Goal: Information Seeking & Learning: Compare options

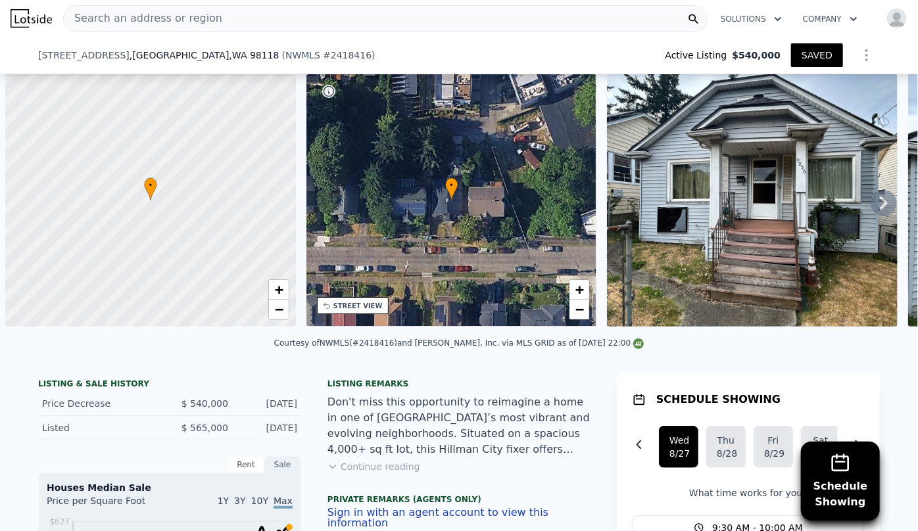
scroll to position [0, 1883]
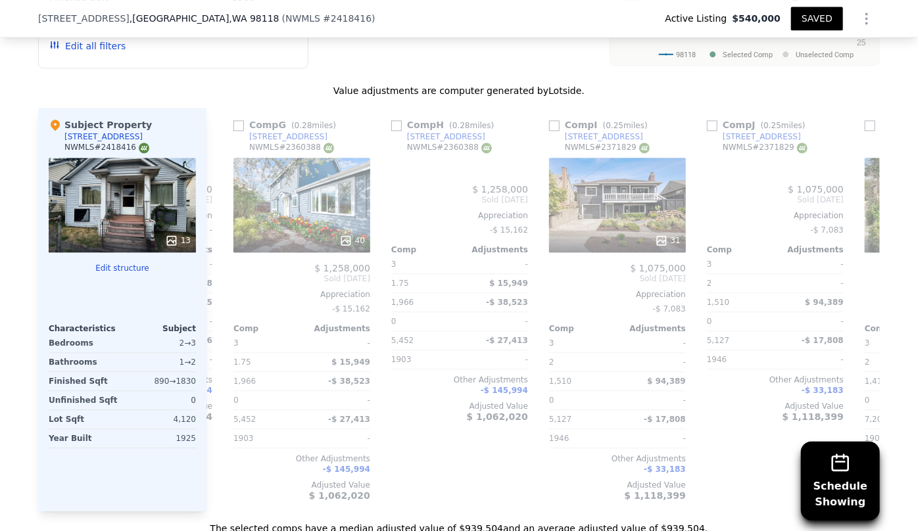
type input "3"
type input "2"
type input "1410"
type input "4816"
checkbox input "true"
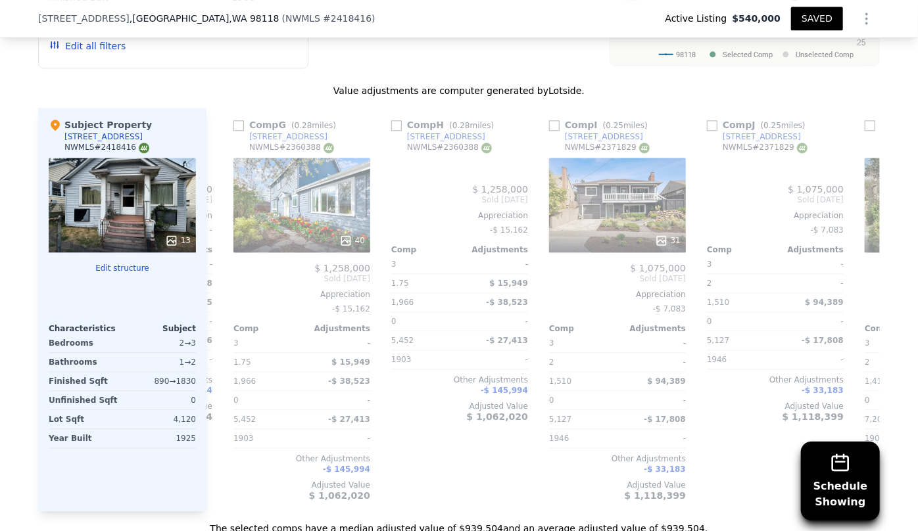
checkbox input "true"
click at [241, 86] on div "Value adjustments are computer generated by Lotside ." at bounding box center [459, 90] width 842 height 13
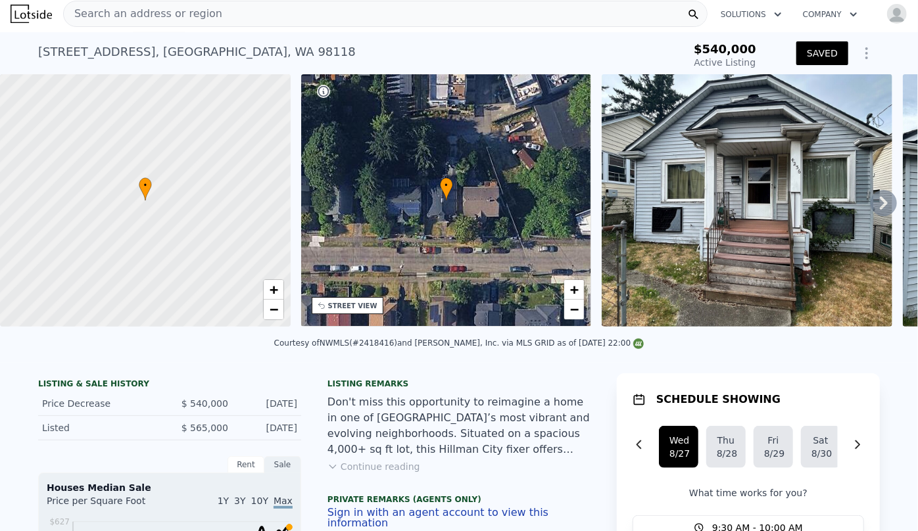
scroll to position [0, 0]
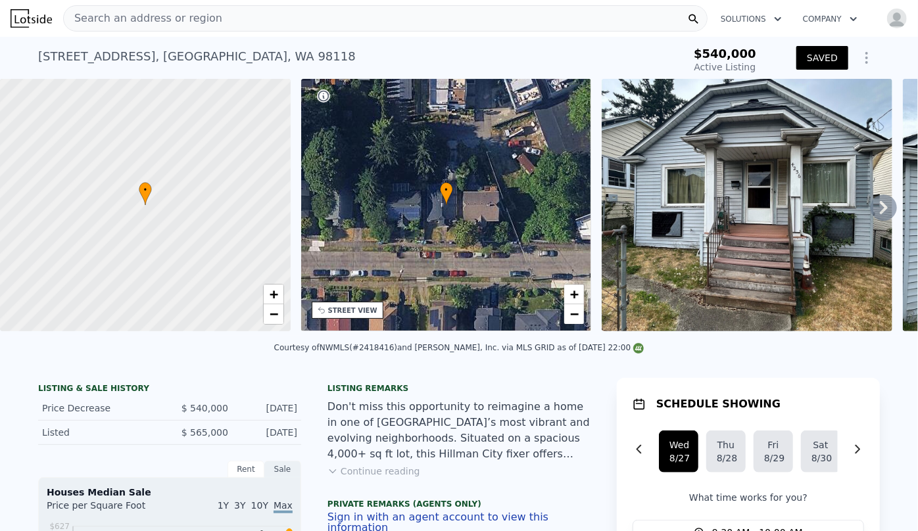
click at [337, 316] on div "STREET VIEW" at bounding box center [348, 310] width 72 height 17
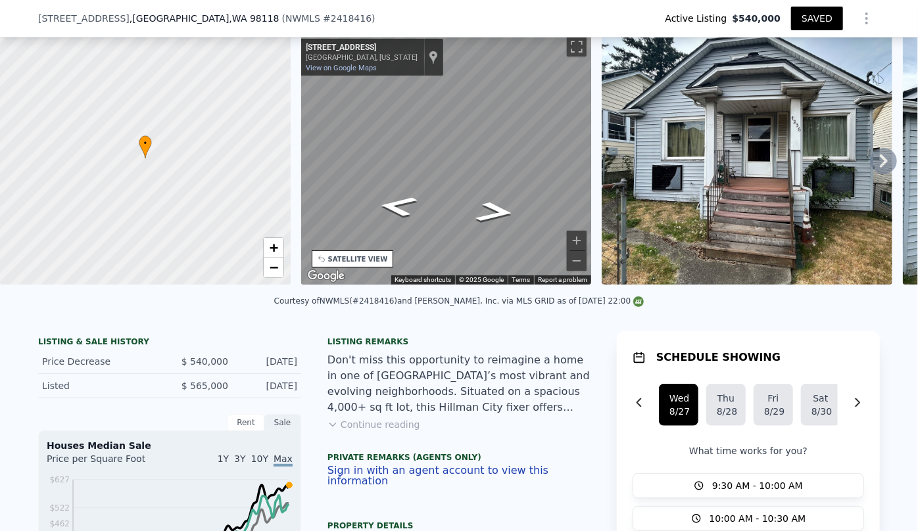
scroll to position [294, 0]
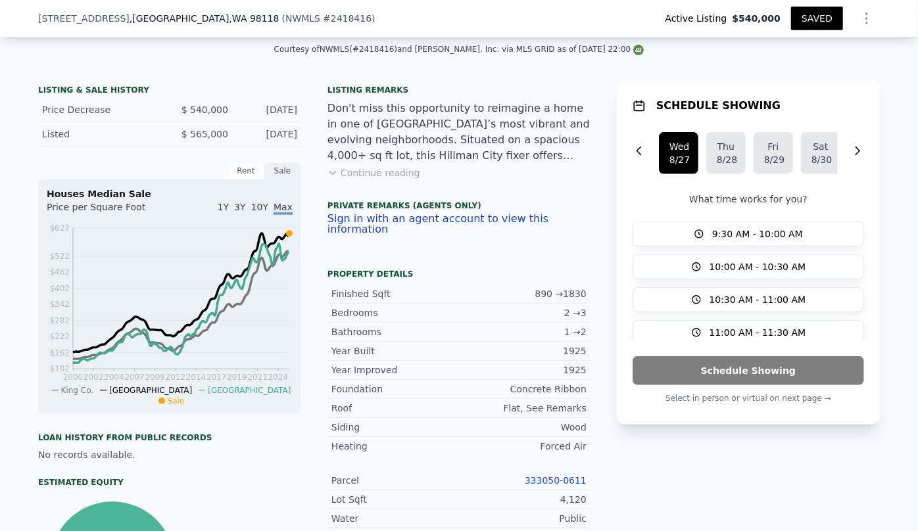
click at [387, 179] on button "Continue reading" at bounding box center [373, 172] width 93 height 13
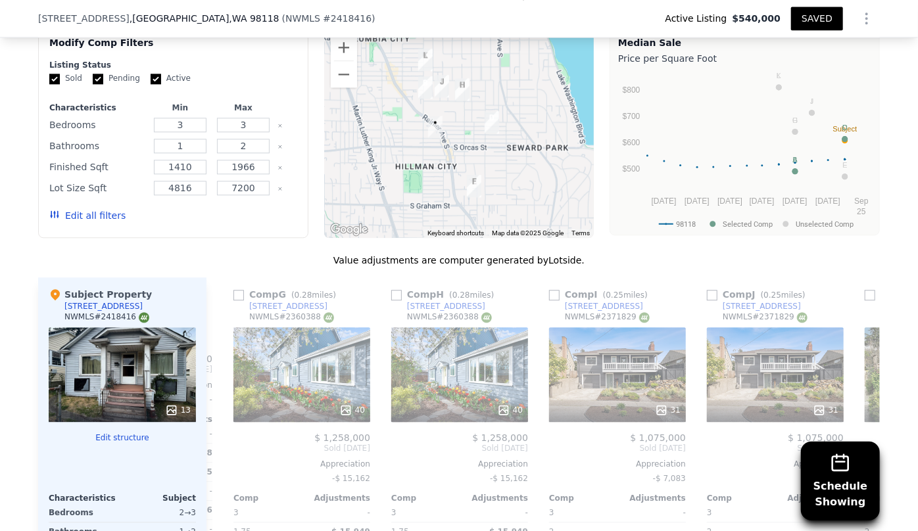
scroll to position [1609, 0]
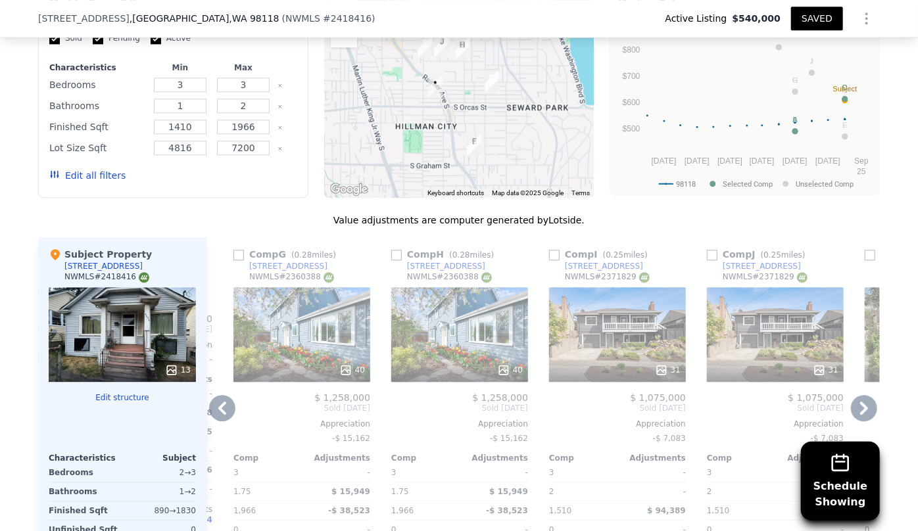
click at [217, 395] on icon at bounding box center [222, 408] width 26 height 26
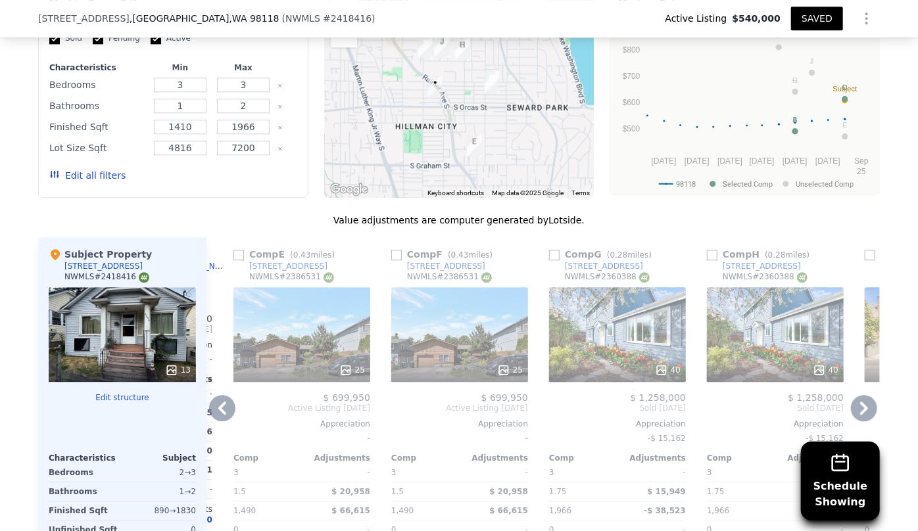
click at [217, 395] on icon at bounding box center [222, 408] width 26 height 26
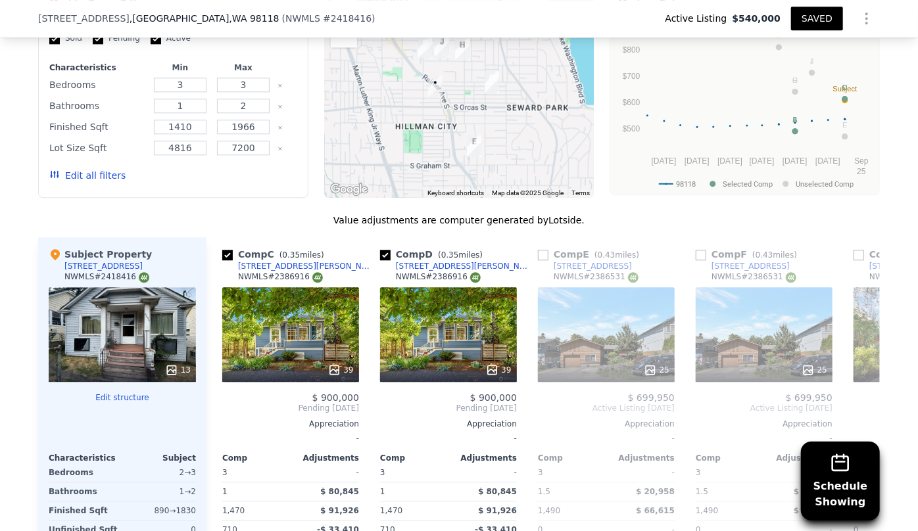
scroll to position [0, 1251]
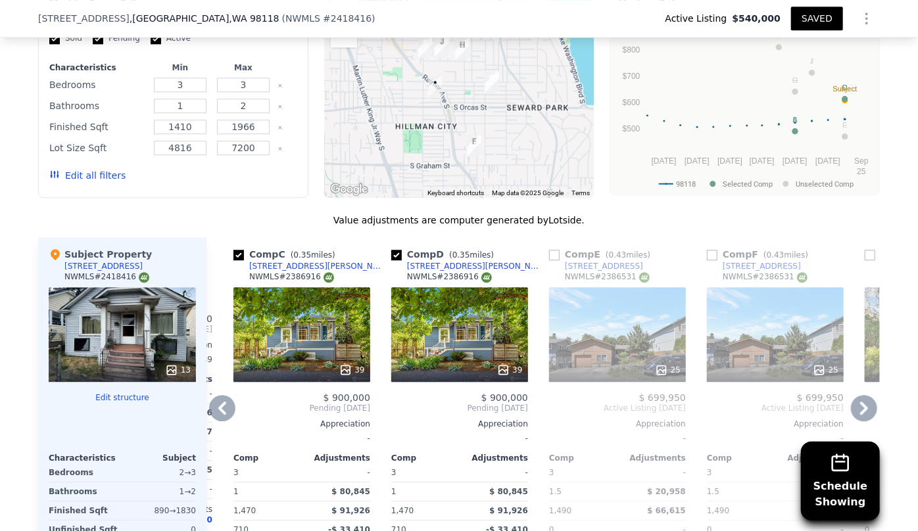
click at [217, 395] on icon at bounding box center [222, 408] width 26 height 26
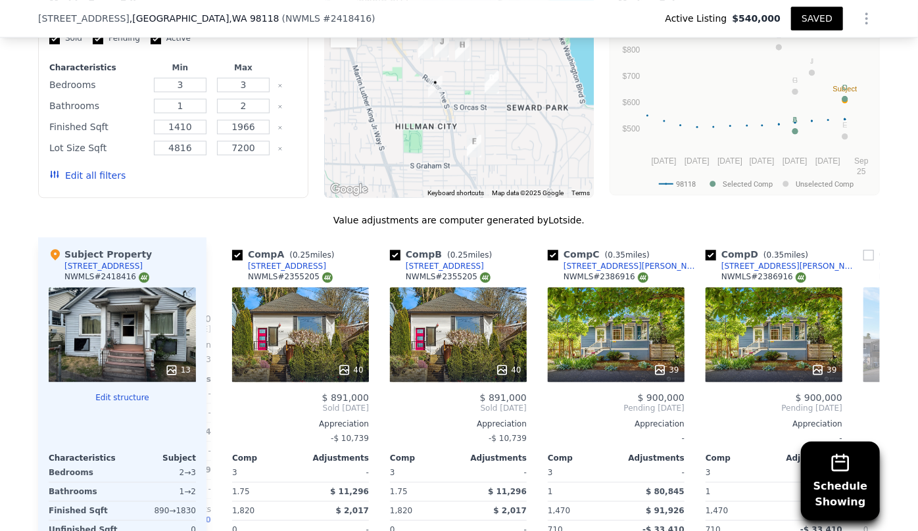
scroll to position [0, 936]
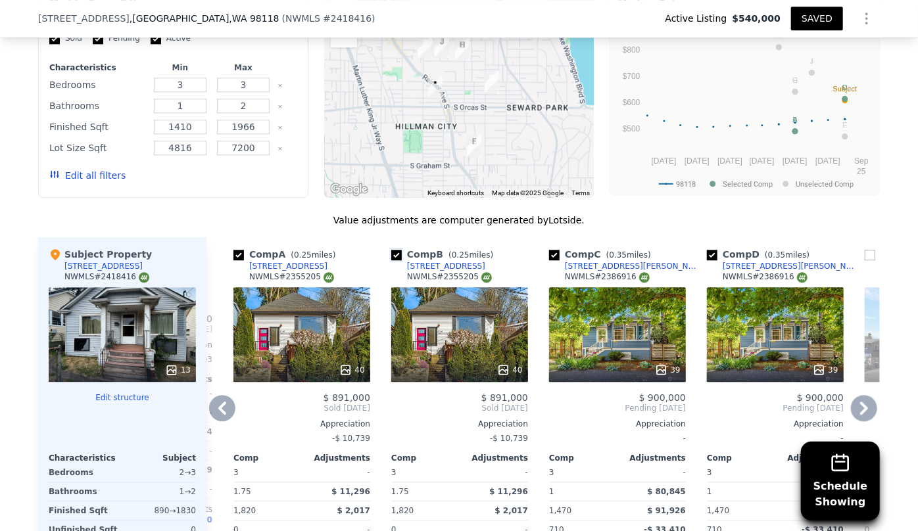
click at [391, 250] on input "checkbox" at bounding box center [396, 255] width 11 height 11
checkbox input "false"
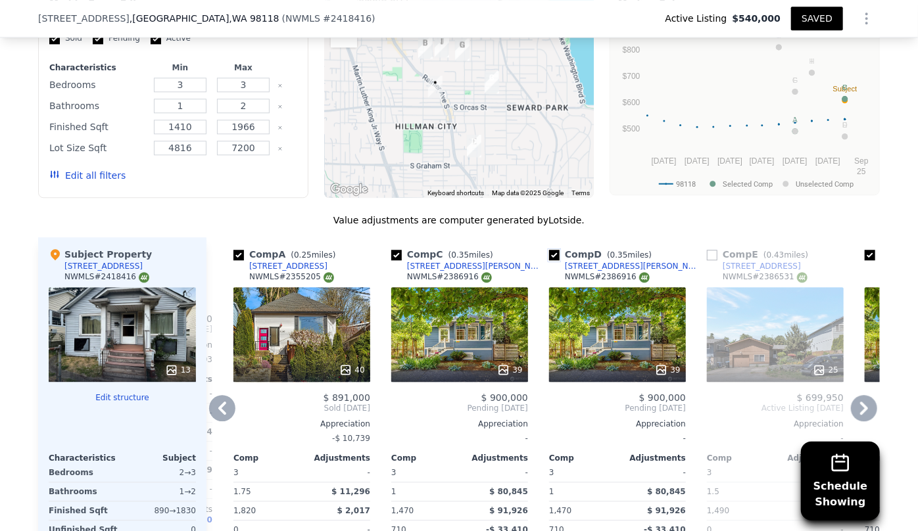
click at [549, 250] on input "checkbox" at bounding box center [554, 255] width 11 height 11
checkbox input "true"
checkbox input "false"
click at [554, 248] on div "Comp C ( 0.35 miles)" at bounding box center [602, 254] width 107 height 13
click at [550, 250] on input "checkbox" at bounding box center [554, 255] width 11 height 11
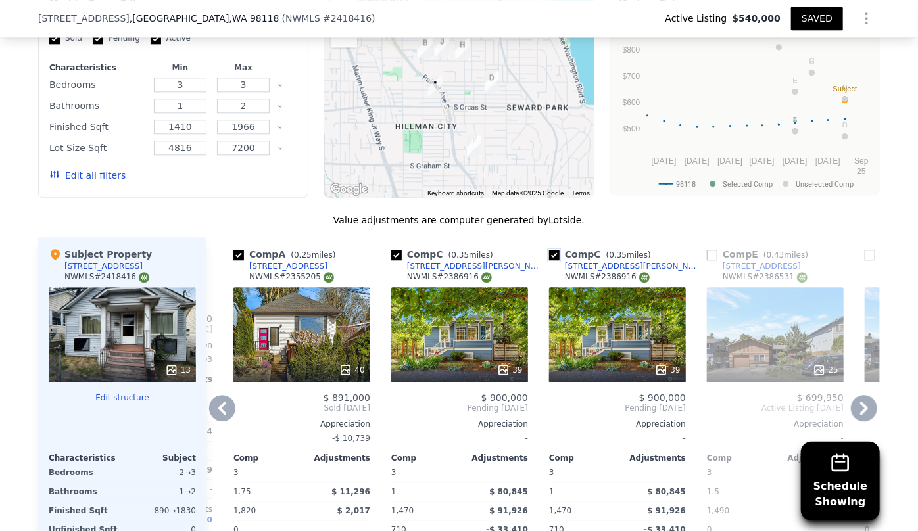
checkbox input "true"
click at [394, 250] on input "checkbox" at bounding box center [396, 255] width 11 height 11
checkbox input "true"
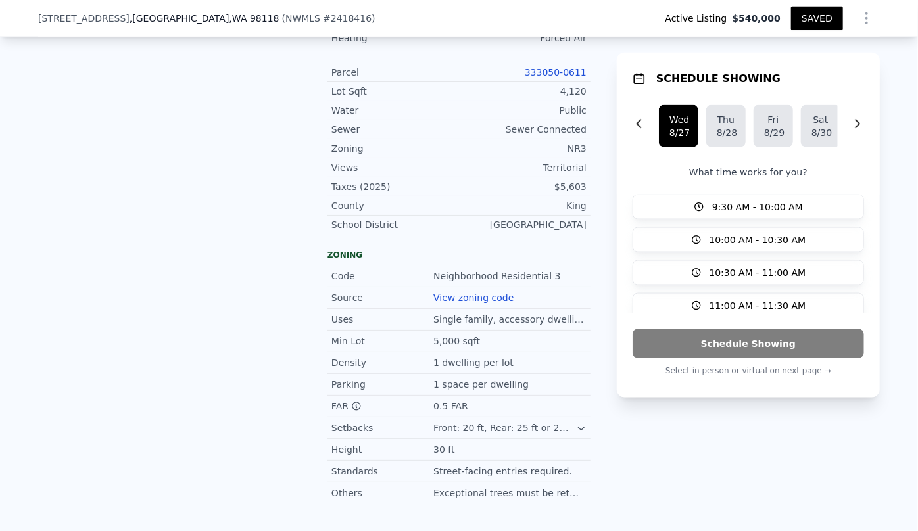
scroll to position [625, 0]
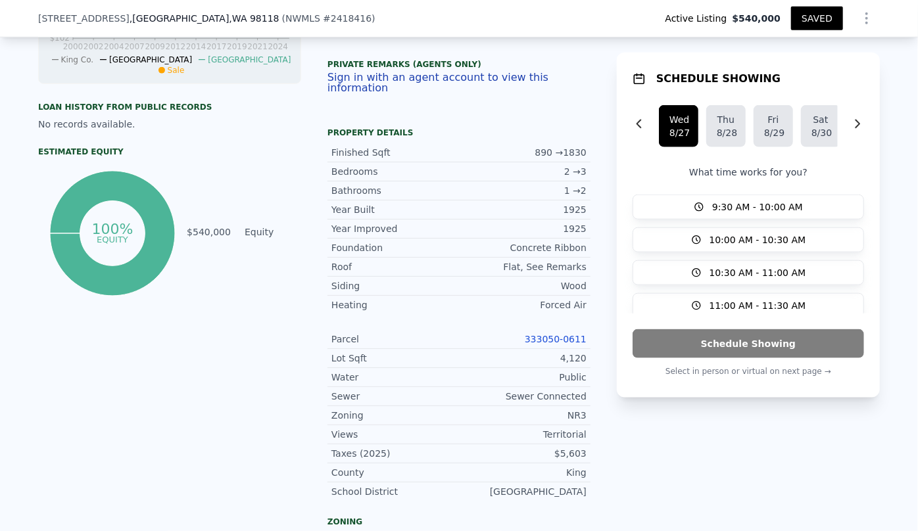
checkbox input "true"
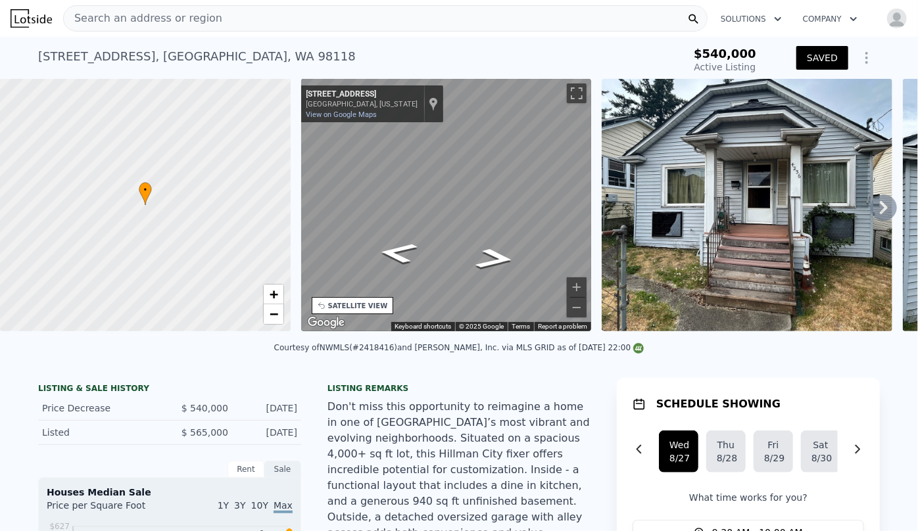
click at [133, 14] on span "Search an address or region" at bounding box center [143, 19] width 158 height 16
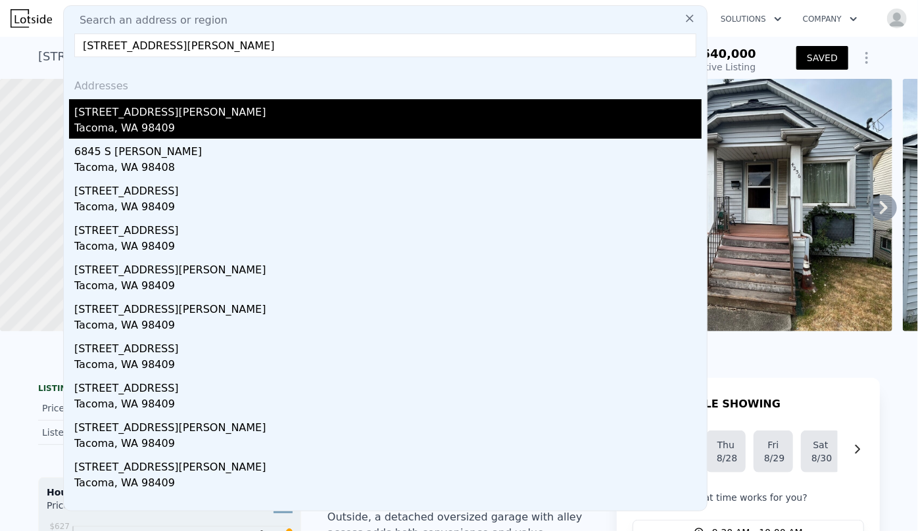
type input "[STREET_ADDRESS][PERSON_NAME]"
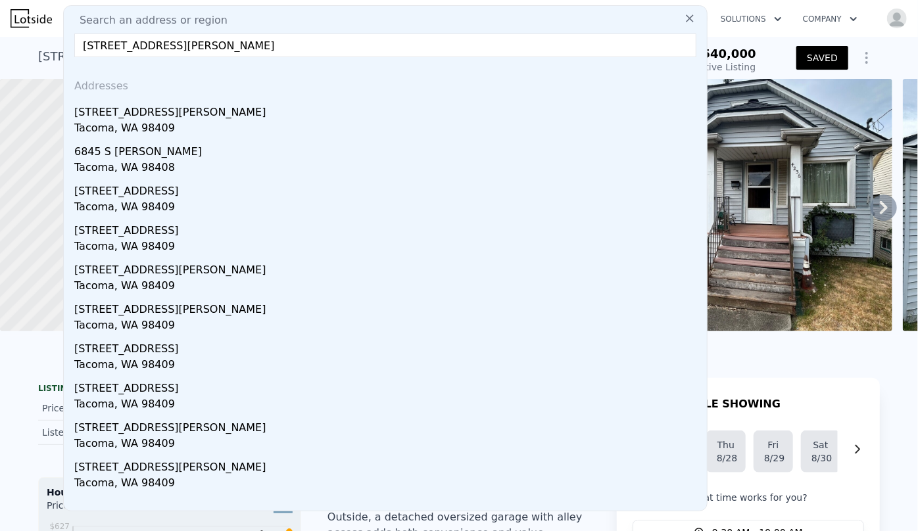
drag, startPoint x: 137, startPoint y: 108, endPoint x: 170, endPoint y: 112, distance: 33.1
click at [137, 108] on div "[STREET_ADDRESS][PERSON_NAME]" at bounding box center [387, 109] width 627 height 21
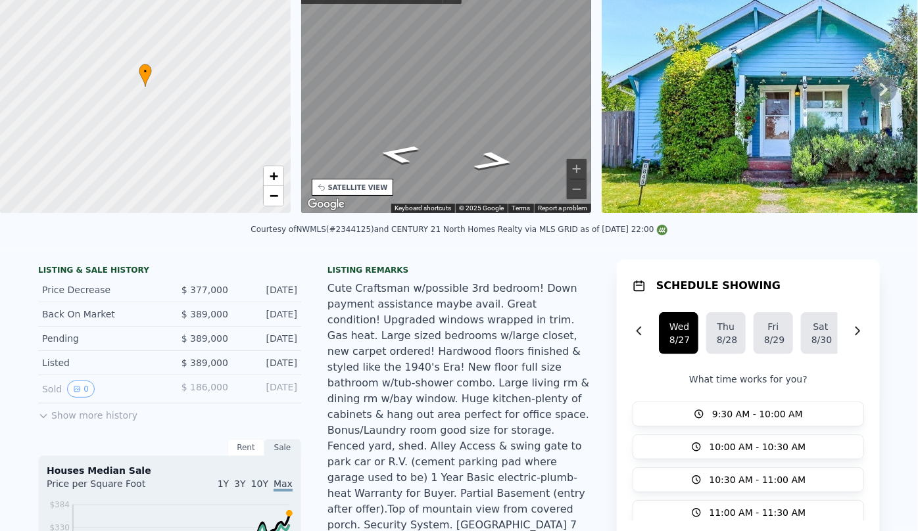
scroll to position [5, 0]
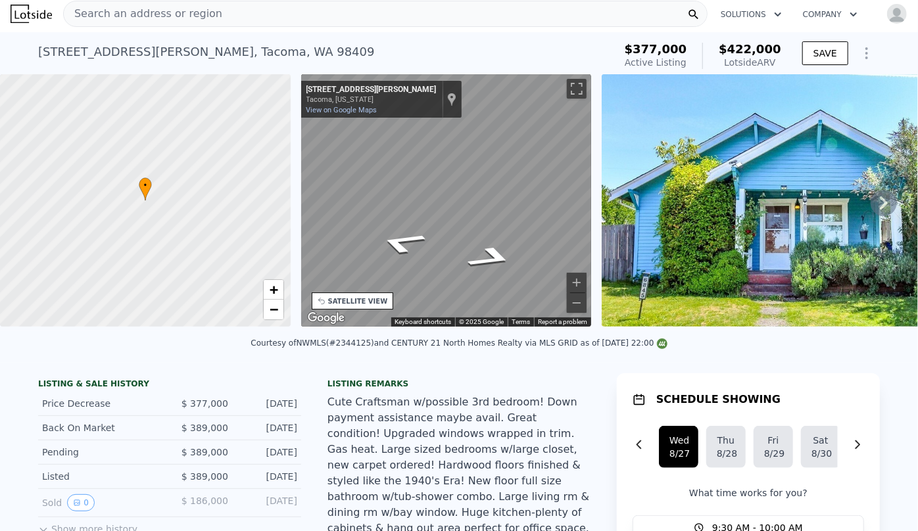
click at [591, 183] on div "← Move left → Move right ↑ Move up ↓ Move down + Zoom in - Zoom out [STREET_ADD…" at bounding box center [446, 202] width 301 height 257
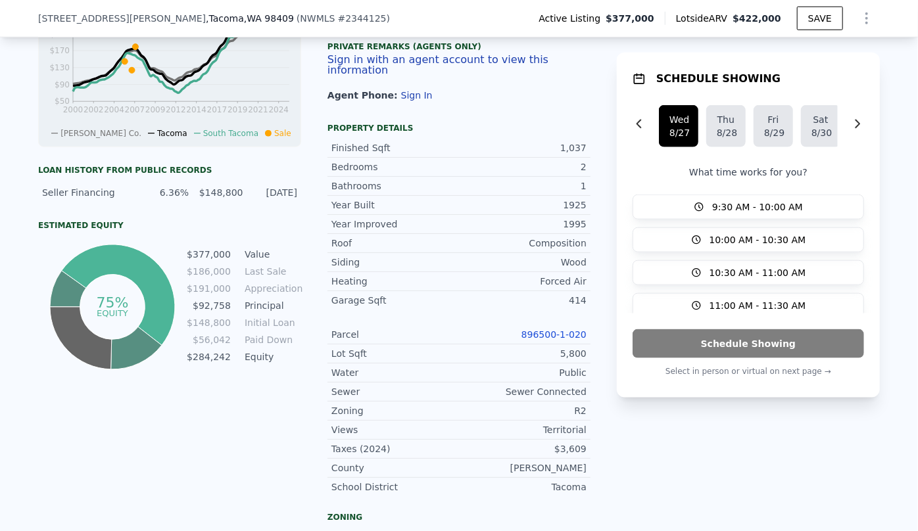
scroll to position [717, 0]
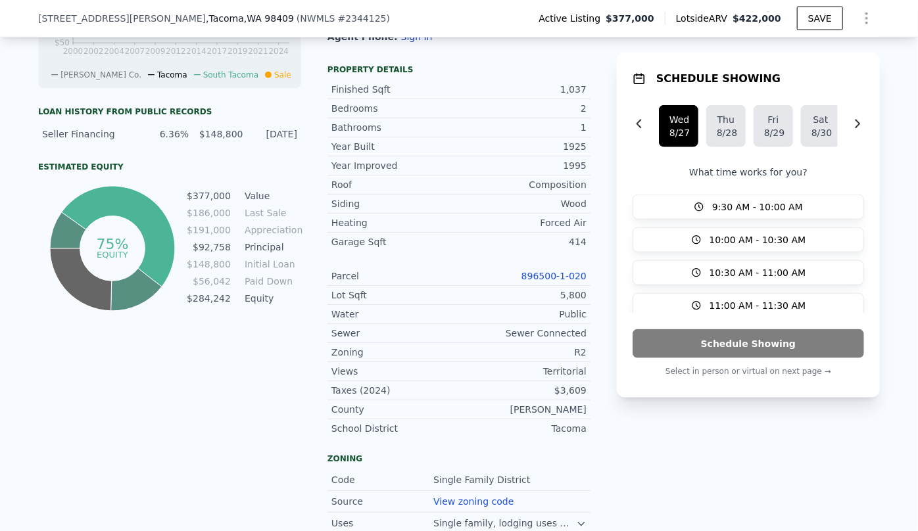
click at [559, 271] on link "896500-1-020" at bounding box center [553, 276] width 65 height 11
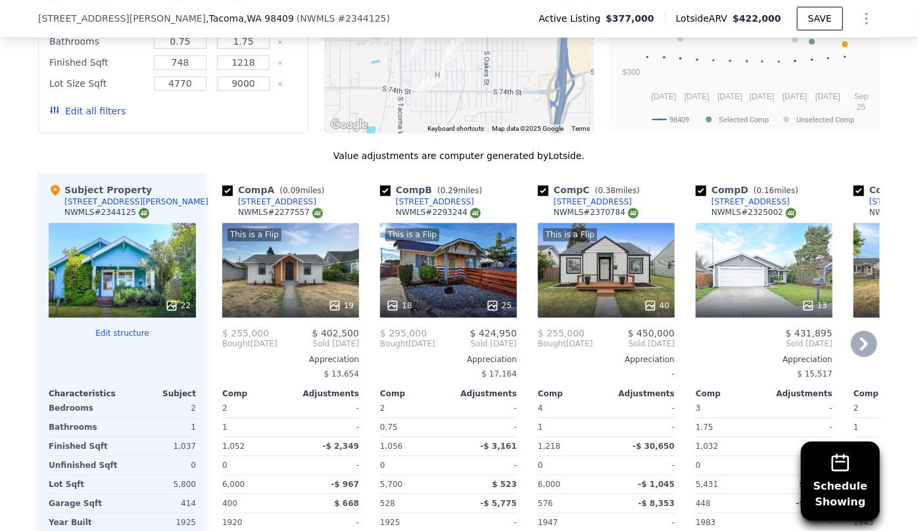
scroll to position [1673, 0]
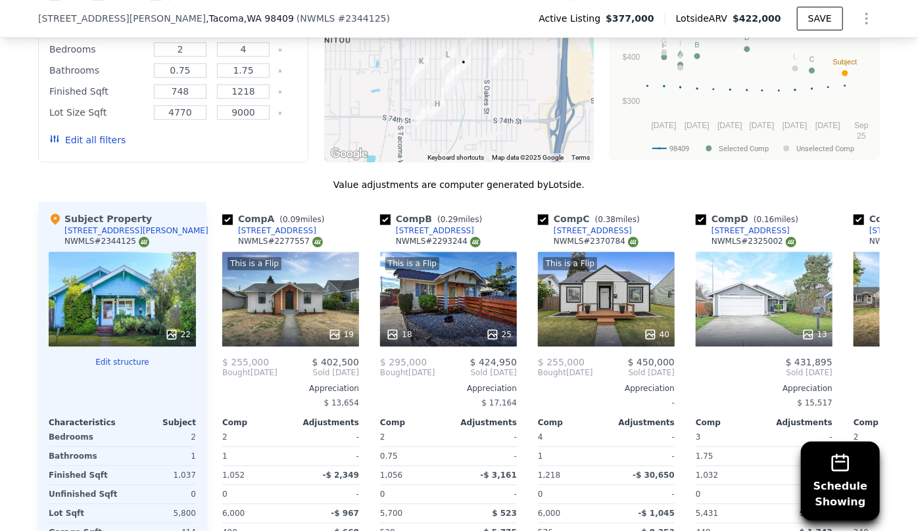
click at [73, 133] on button "Edit all filters" at bounding box center [87, 139] width 76 height 13
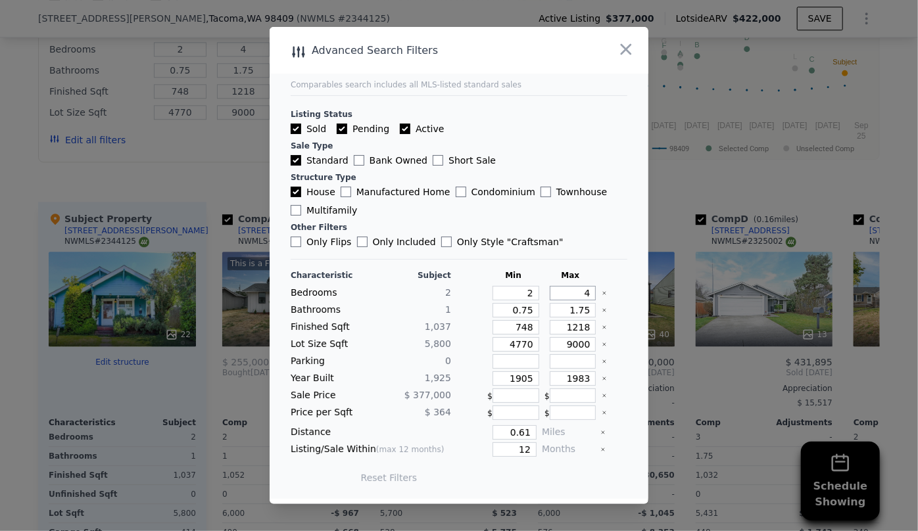
drag, startPoint x: 580, startPoint y: 288, endPoint x: 556, endPoint y: 290, distance: 23.8
click at [556, 290] on input "4" at bounding box center [573, 293] width 47 height 14
click at [621, 45] on icon "button" at bounding box center [626, 49] width 11 height 11
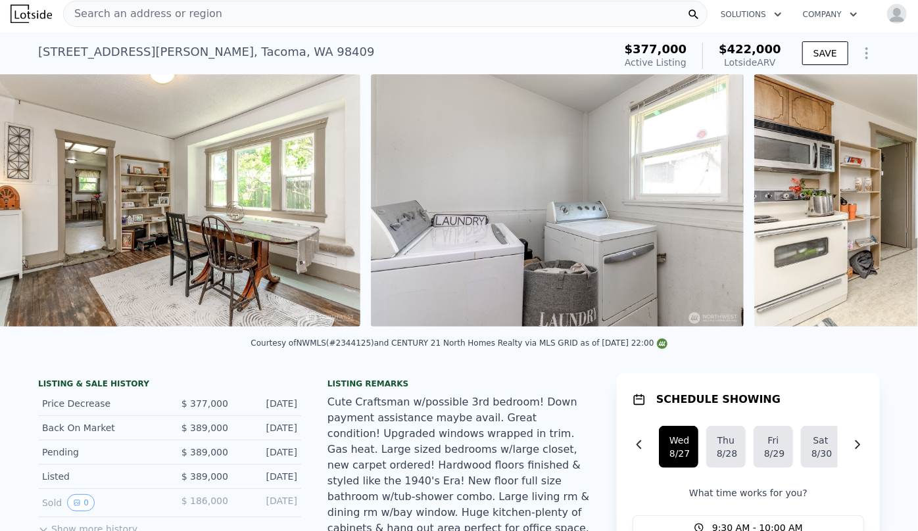
scroll to position [0, 2590]
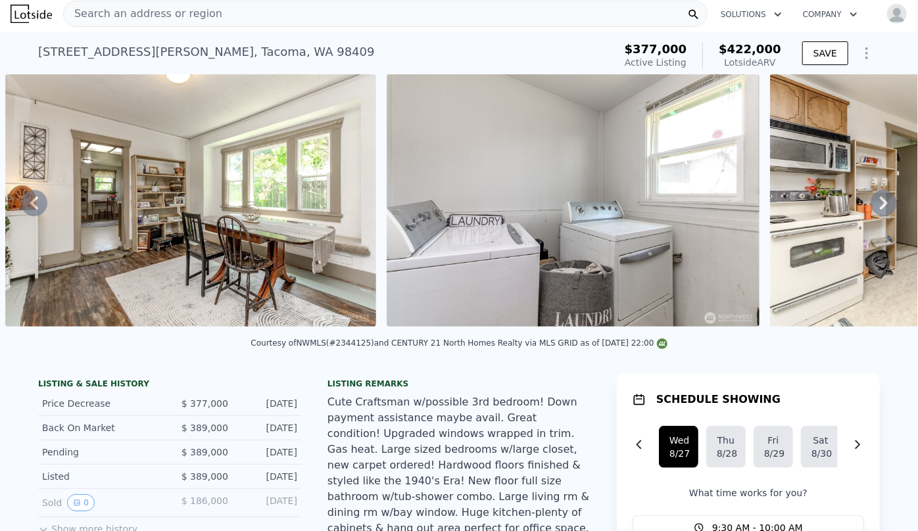
click at [333, 327] on div at bounding box center [191, 202] width 382 height 257
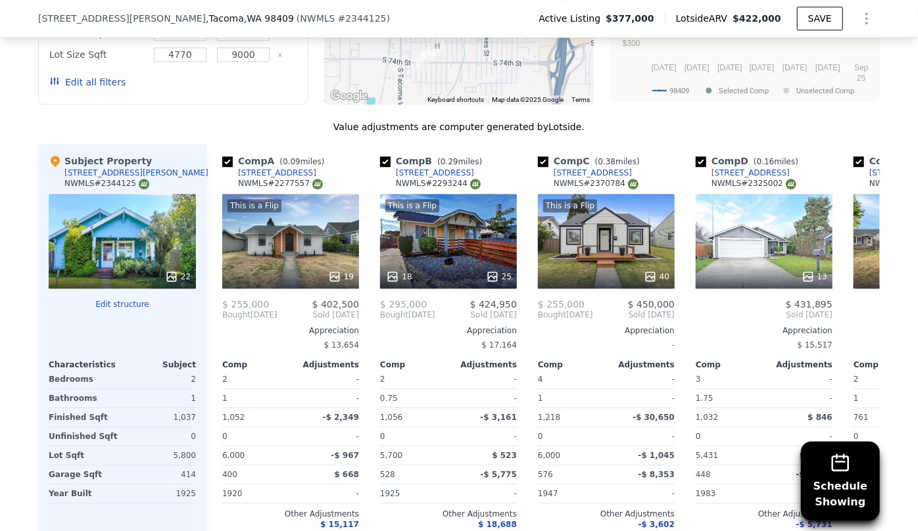
scroll to position [1614, 0]
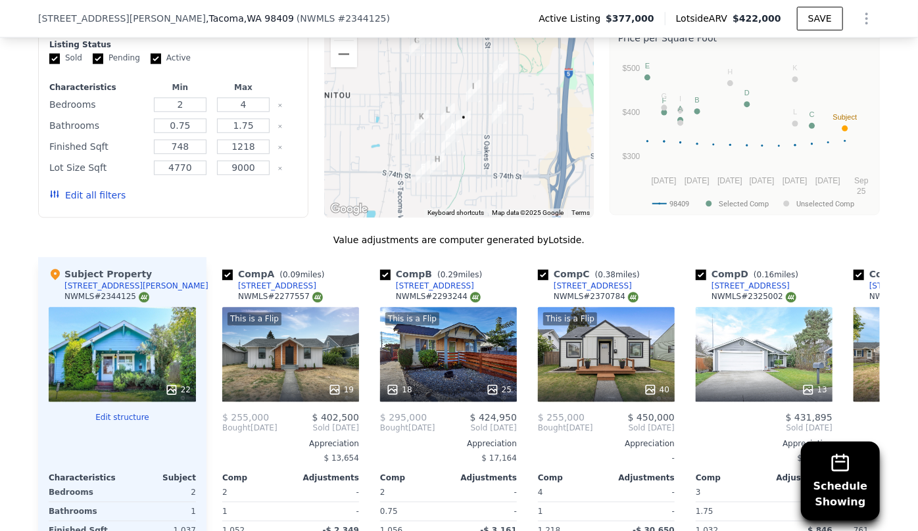
click at [92, 189] on button "Edit all filters" at bounding box center [87, 195] width 76 height 13
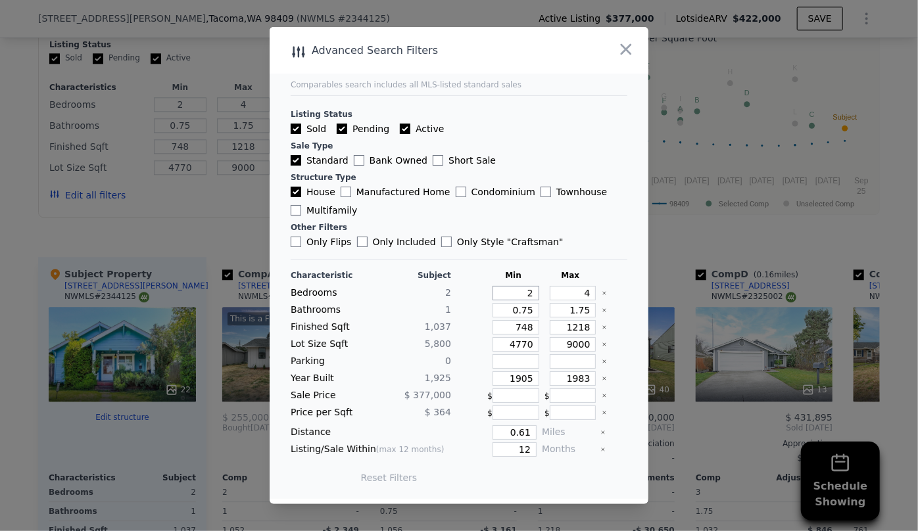
drag, startPoint x: 531, startPoint y: 292, endPoint x: 467, endPoint y: 305, distance: 65.1
click at [467, 305] on div "Characteristic Subject Min Max Bedrooms 2 2 4 Bathrooms 1 0.75 1.75 Finished Sq…" at bounding box center [459, 383] width 337 height 226
type input "1"
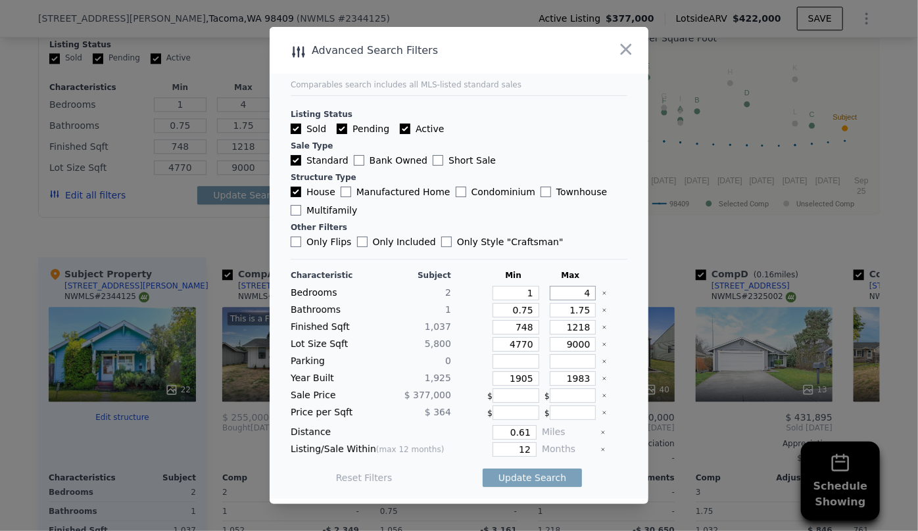
drag, startPoint x: 583, startPoint y: 295, endPoint x: 499, endPoint y: 307, distance: 84.3
click at [500, 307] on div "Characteristic Subject Min Max Bedrooms 2 1 4 Bathrooms 1 0.75 1.75 Finished Sq…" at bounding box center [459, 383] width 337 height 226
type input "2"
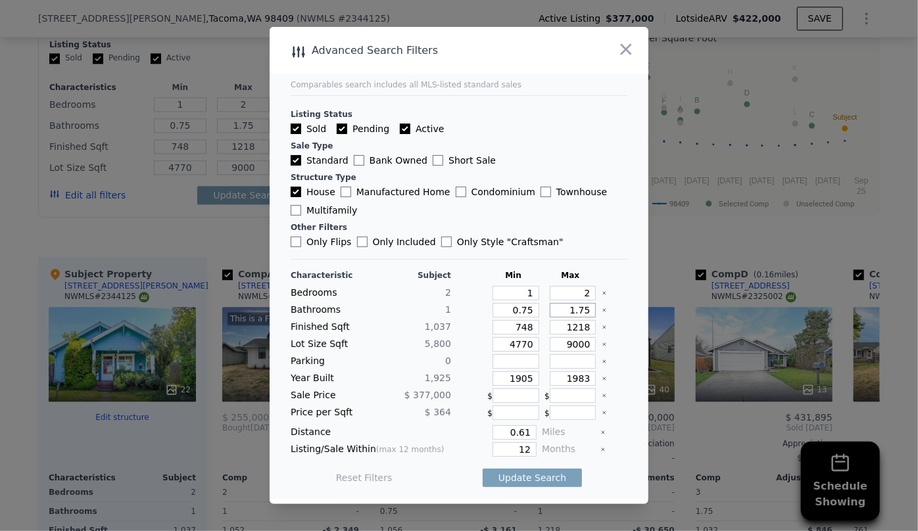
drag, startPoint x: 585, startPoint y: 308, endPoint x: 528, endPoint y: 316, distance: 57.0
click at [529, 316] on div "Bathrooms 1 0.75 1.75" at bounding box center [459, 310] width 337 height 14
drag, startPoint x: 525, startPoint y: 328, endPoint x: 484, endPoint y: 336, distance: 41.5
click at [498, 335] on input "748" at bounding box center [516, 327] width 47 height 14
drag, startPoint x: 525, startPoint y: 346, endPoint x: 474, endPoint y: 351, distance: 50.9
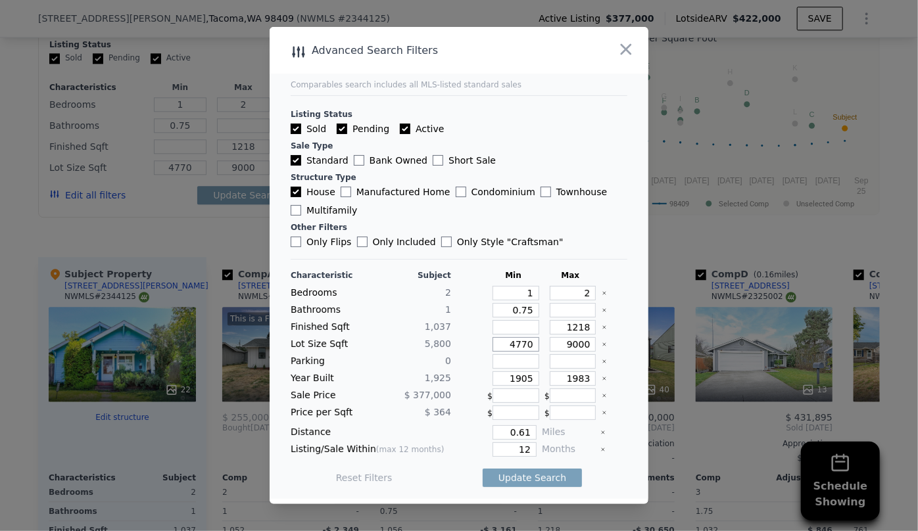
click at [487, 350] on div "4770" at bounding box center [513, 344] width 52 height 14
drag, startPoint x: 523, startPoint y: 379, endPoint x: 467, endPoint y: 387, distance: 57.1
click at [493, 384] on input "1905" at bounding box center [516, 379] width 47 height 14
click at [577, 383] on input "1983" at bounding box center [573, 379] width 47 height 14
type input "1993"
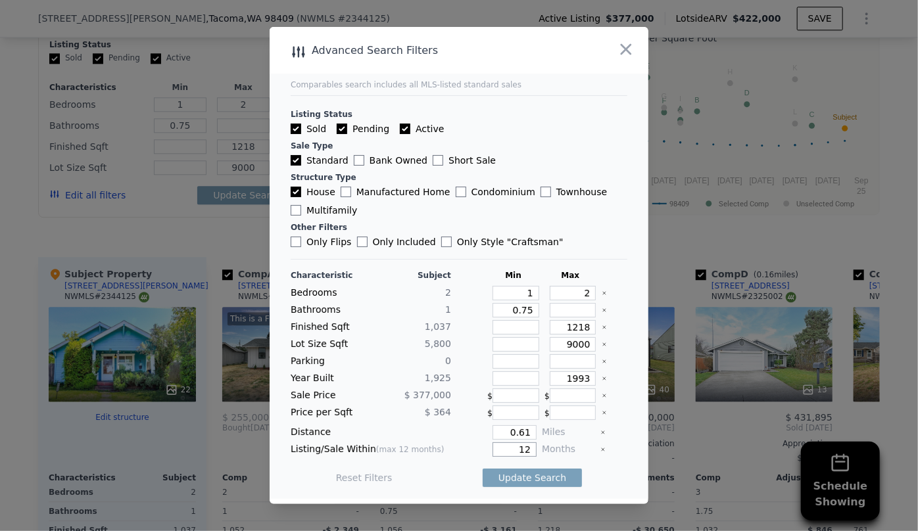
drag, startPoint x: 527, startPoint y: 448, endPoint x: 460, endPoint y: 463, distance: 68.8
click at [466, 460] on div "Characteristic Subject Min Max Bedrooms 2 1 2 Bathrooms 1 0.75 Finished Sqft 1,…" at bounding box center [459, 383] width 337 height 226
type input "6"
click at [494, 473] on button "Update Search" at bounding box center [532, 478] width 99 height 18
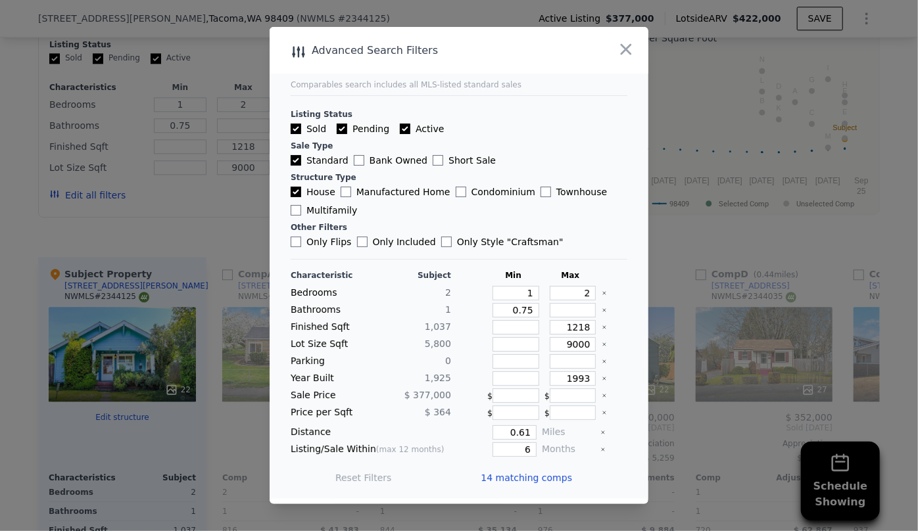
click at [507, 477] on span "14 matching comps" at bounding box center [526, 477] width 91 height 13
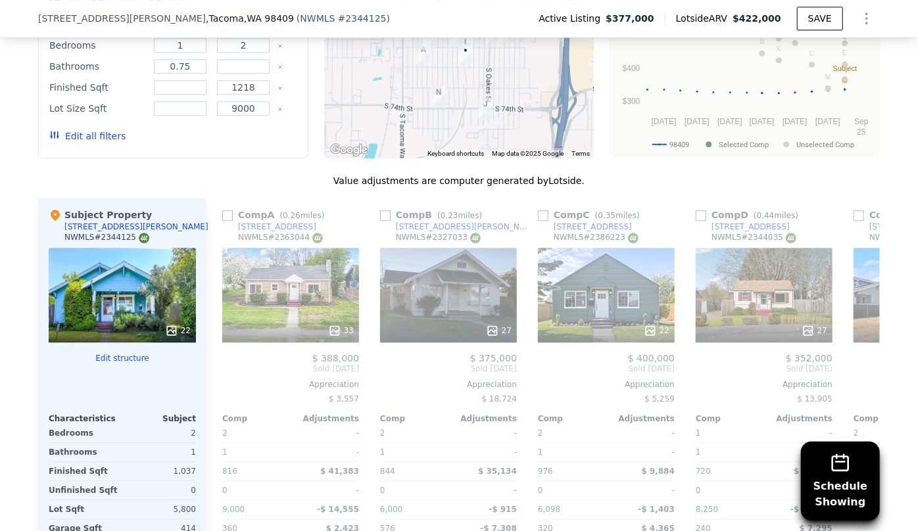
scroll to position [1673, 0]
click at [289, 247] on div "33" at bounding box center [290, 294] width 137 height 95
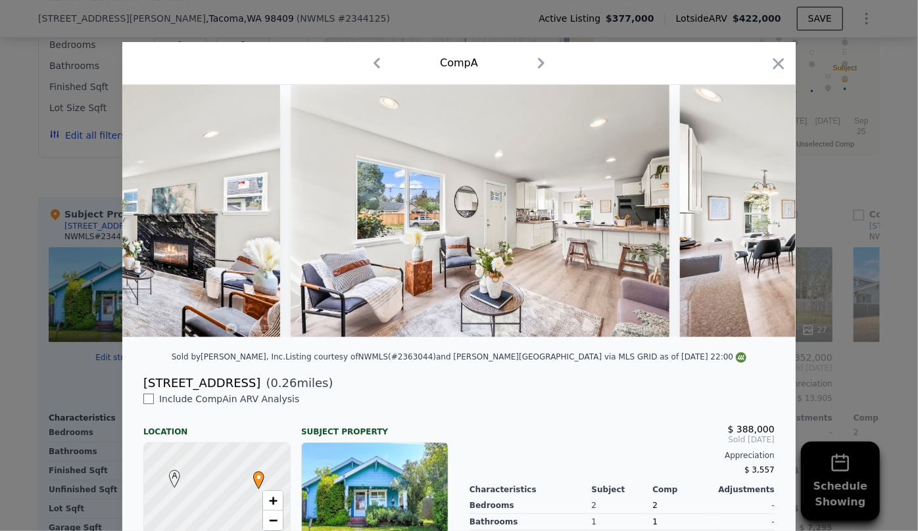
scroll to position [0, 4068]
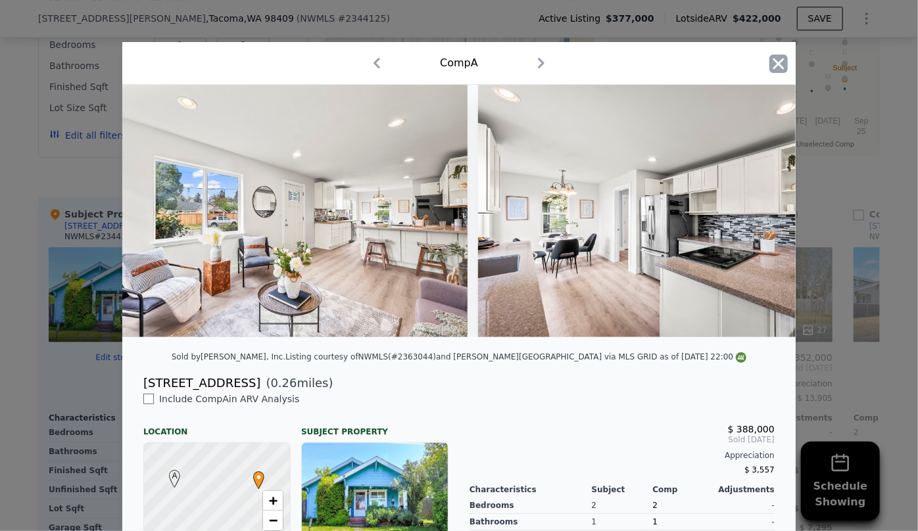
click at [773, 64] on icon "button" at bounding box center [778, 63] width 11 height 11
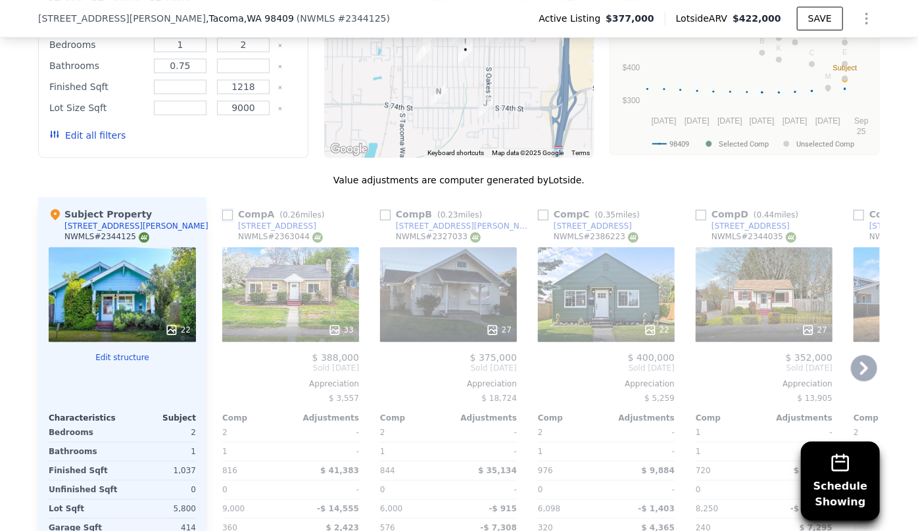
click at [224, 210] on input "checkbox" at bounding box center [227, 215] width 11 height 11
checkbox input "true"
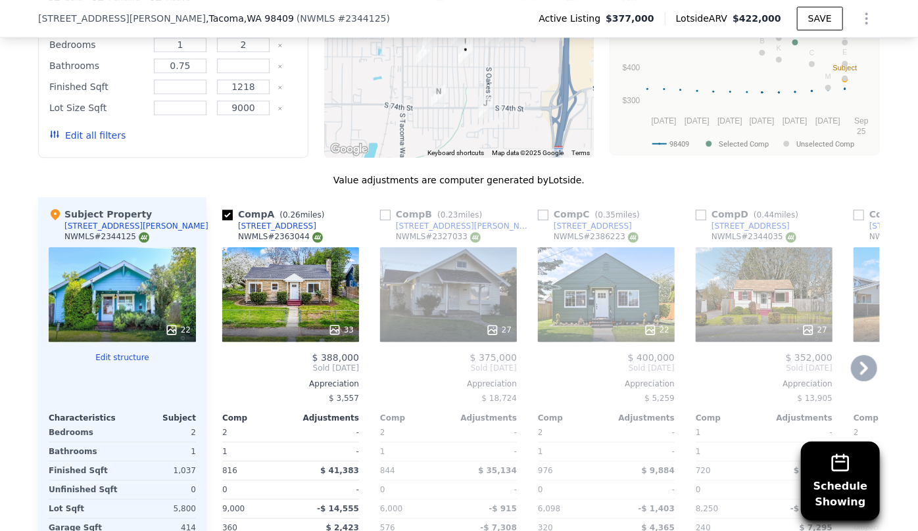
click at [608, 264] on div "22" at bounding box center [606, 294] width 137 height 95
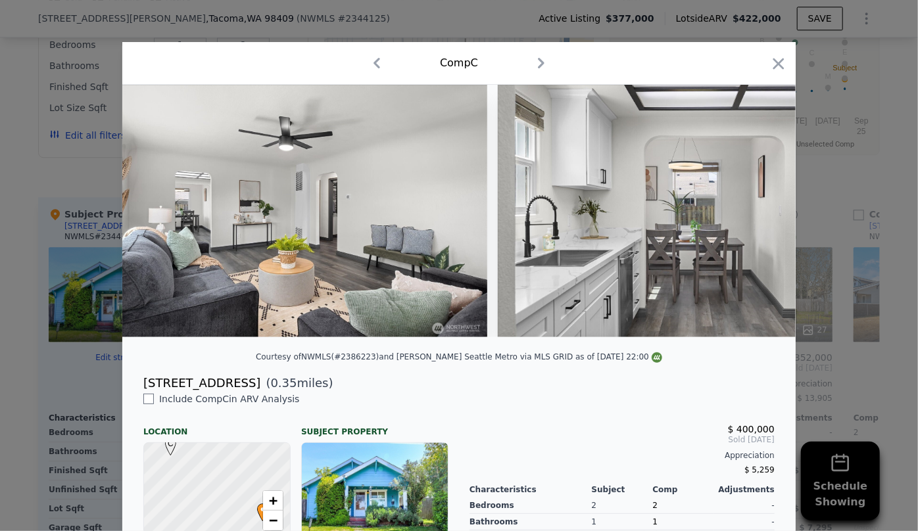
scroll to position [0, 2218]
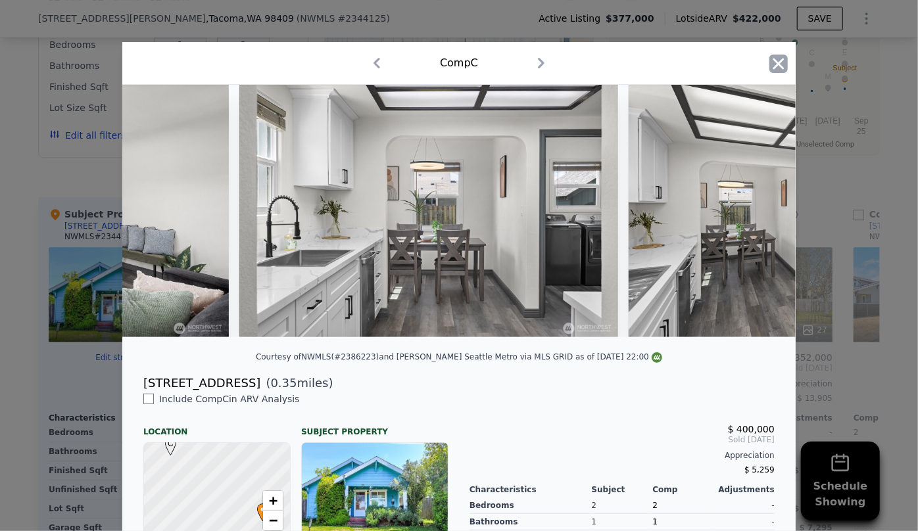
click at [777, 70] on icon "button" at bounding box center [778, 64] width 18 height 18
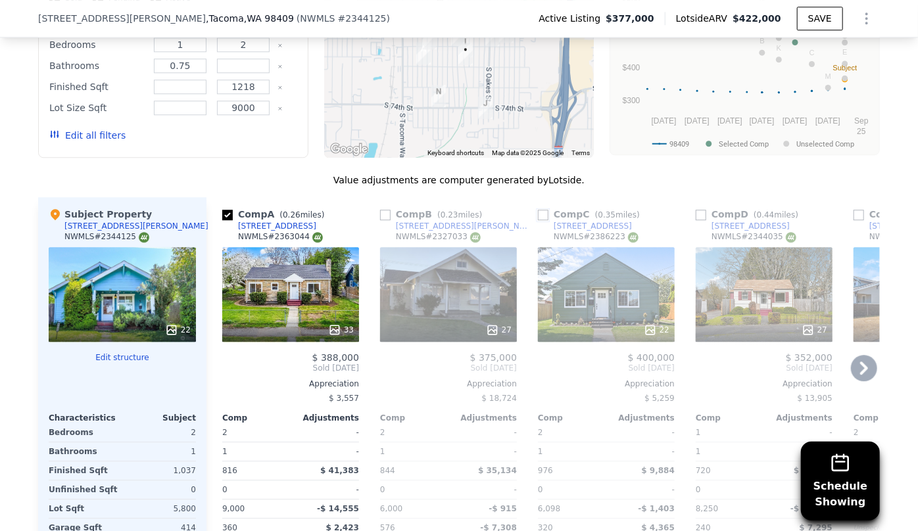
click at [542, 210] on input "checkbox" at bounding box center [543, 215] width 11 height 11
checkbox input "true"
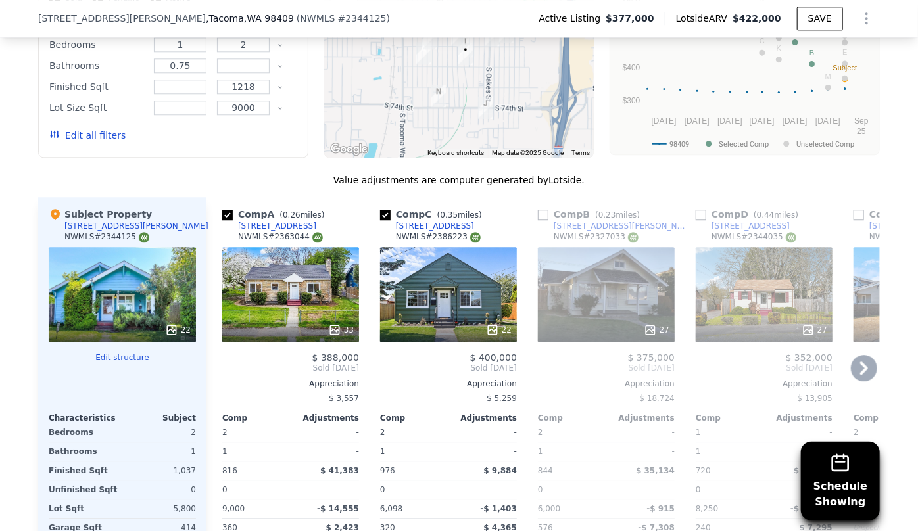
click at [853, 355] on icon at bounding box center [864, 368] width 26 height 26
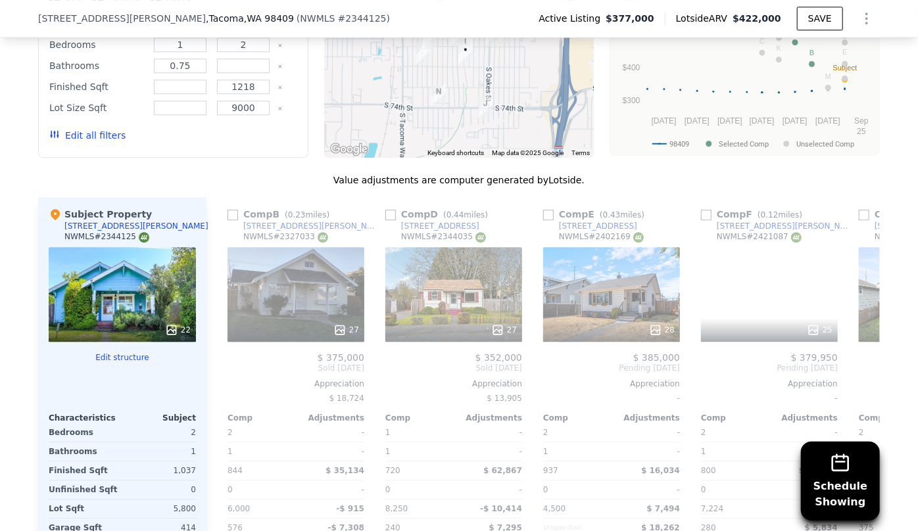
scroll to position [0, 316]
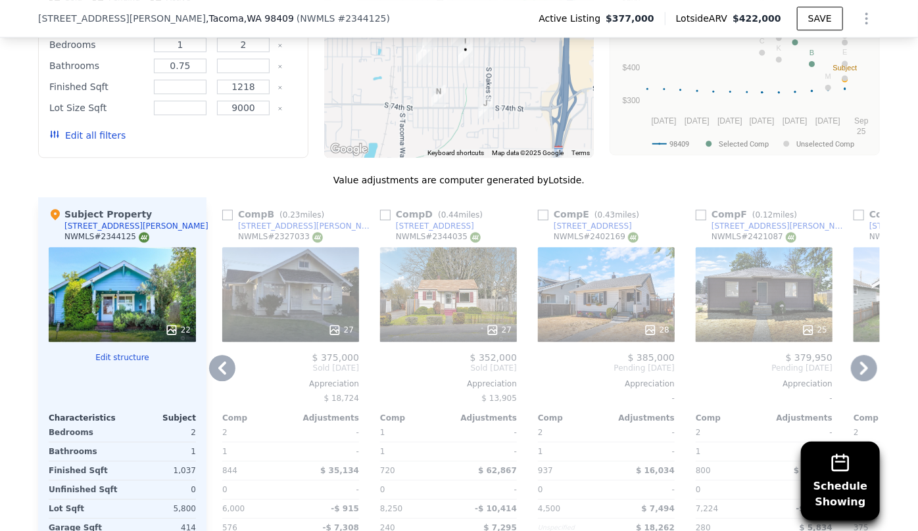
click at [853, 355] on icon at bounding box center [864, 368] width 26 height 26
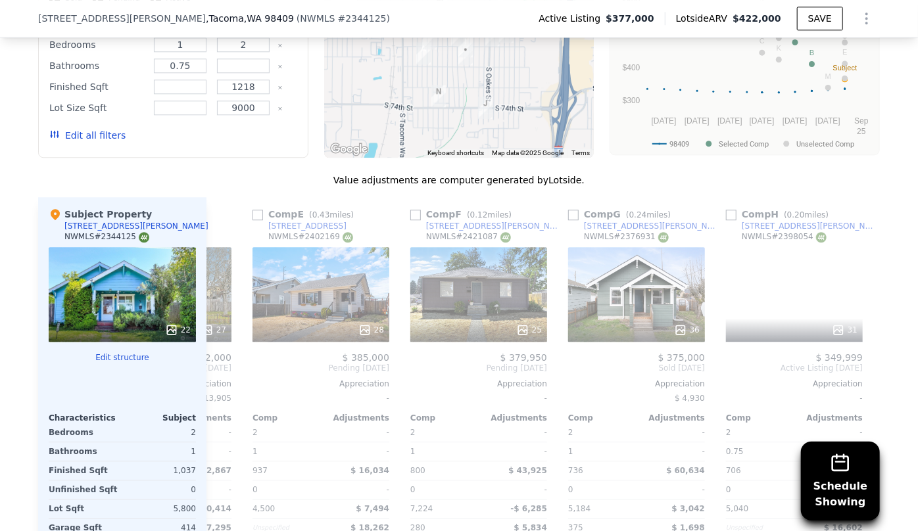
scroll to position [0, 631]
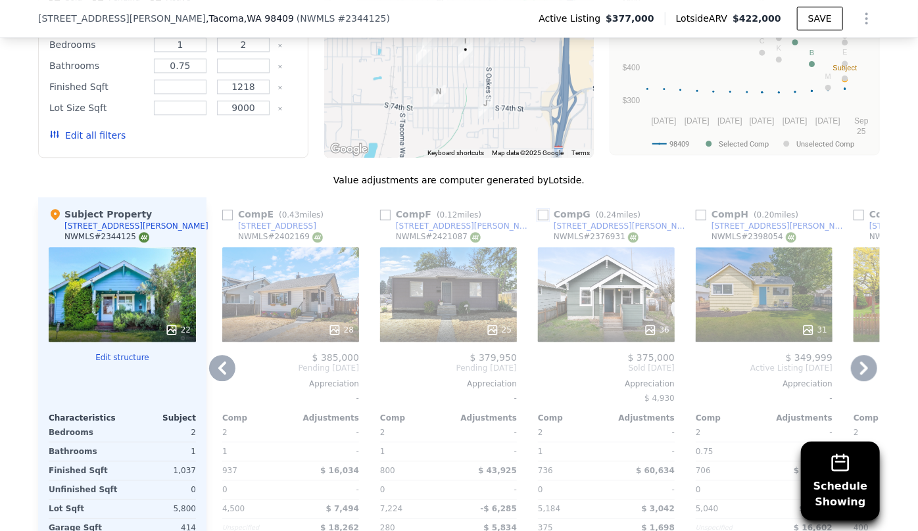
drag, startPoint x: 540, startPoint y: 164, endPoint x: 705, endPoint y: 275, distance: 199.0
click at [540, 210] on input "checkbox" at bounding box center [543, 215] width 11 height 11
checkbox input "true"
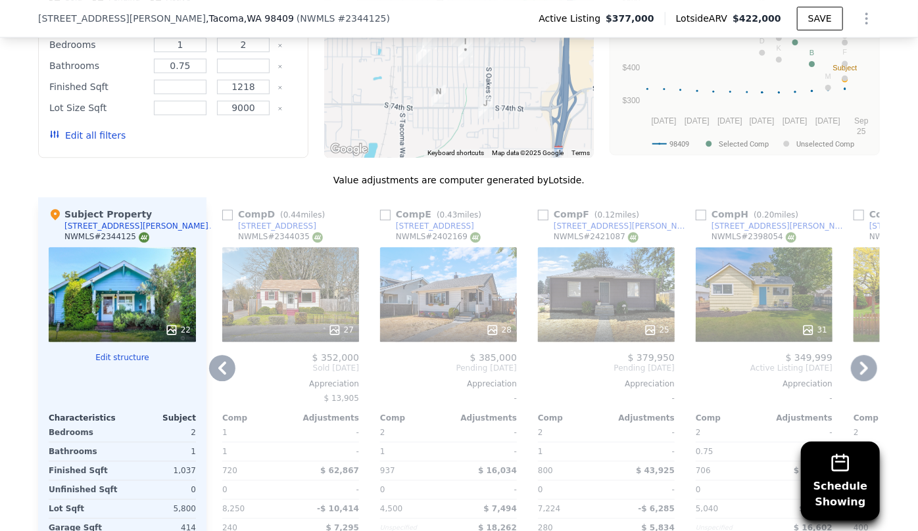
click at [857, 355] on icon at bounding box center [864, 368] width 26 height 26
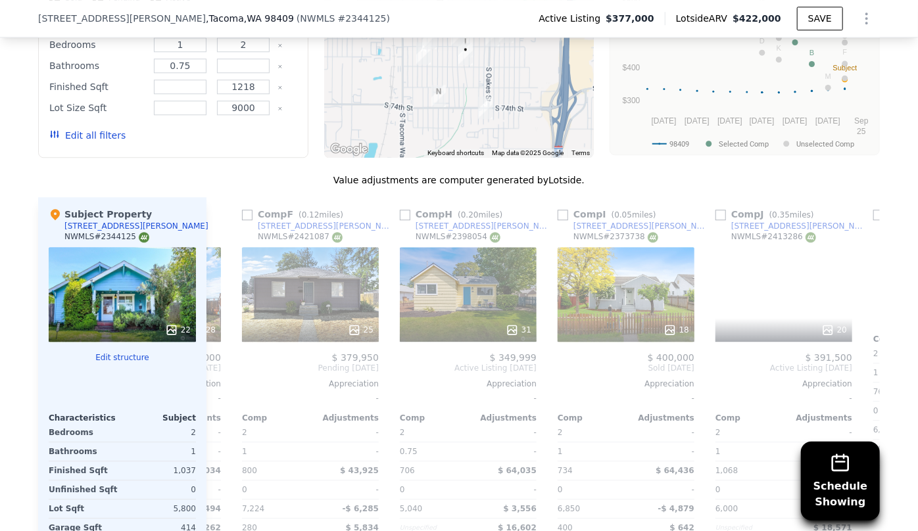
scroll to position [0, 947]
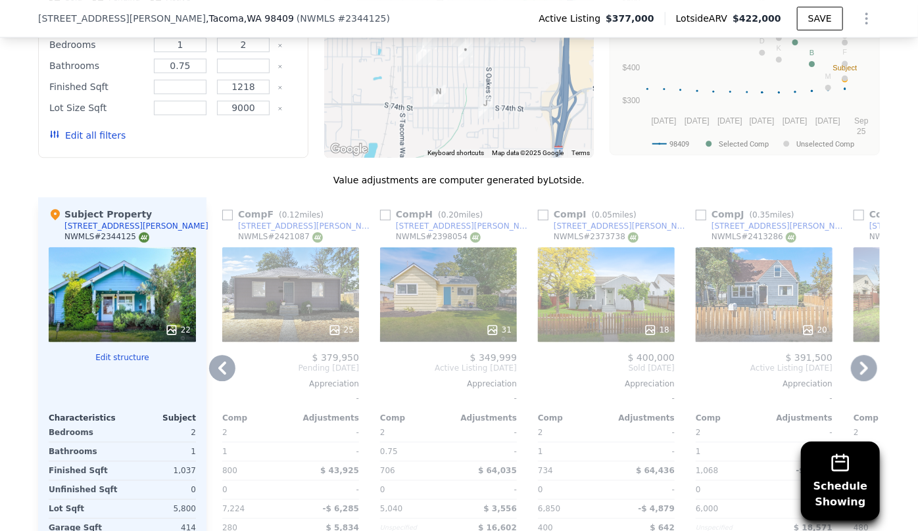
click at [578, 247] on div "18" at bounding box center [606, 294] width 137 height 95
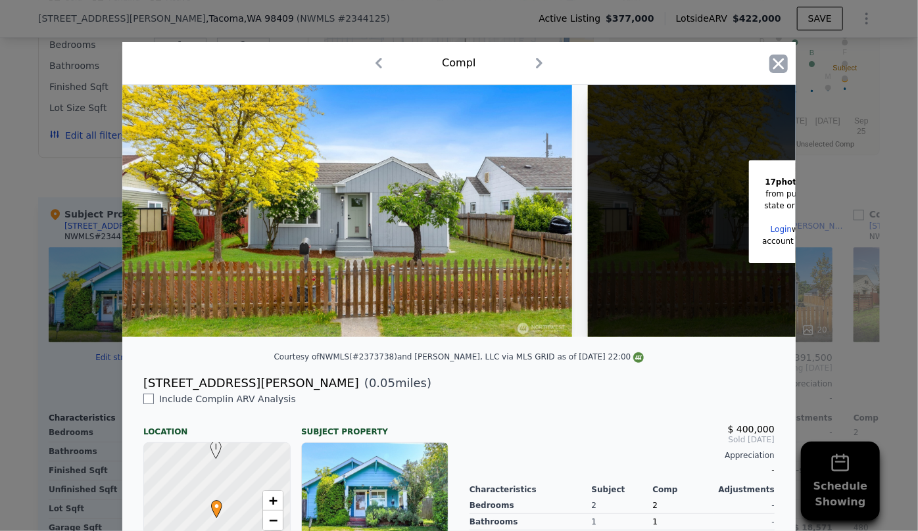
click at [769, 63] on icon "button" at bounding box center [778, 64] width 18 height 18
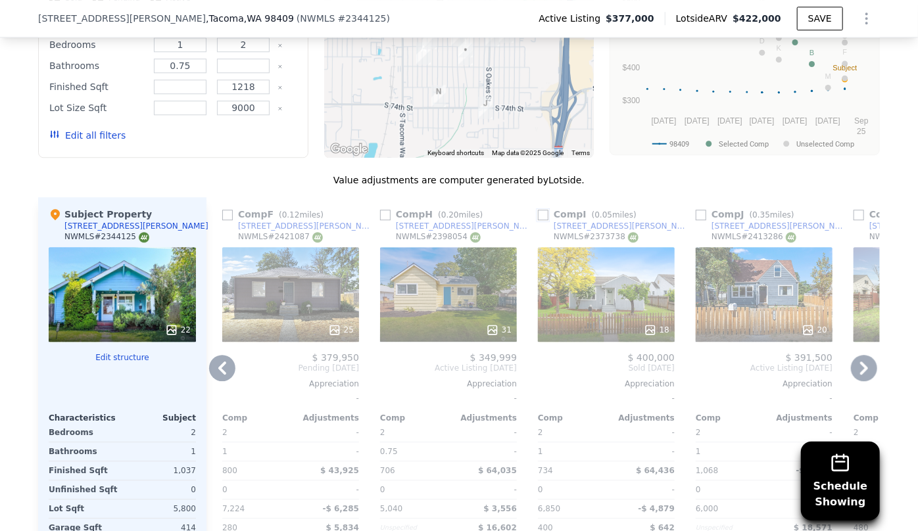
click at [540, 210] on input "checkbox" at bounding box center [543, 215] width 11 height 11
checkbox input "true"
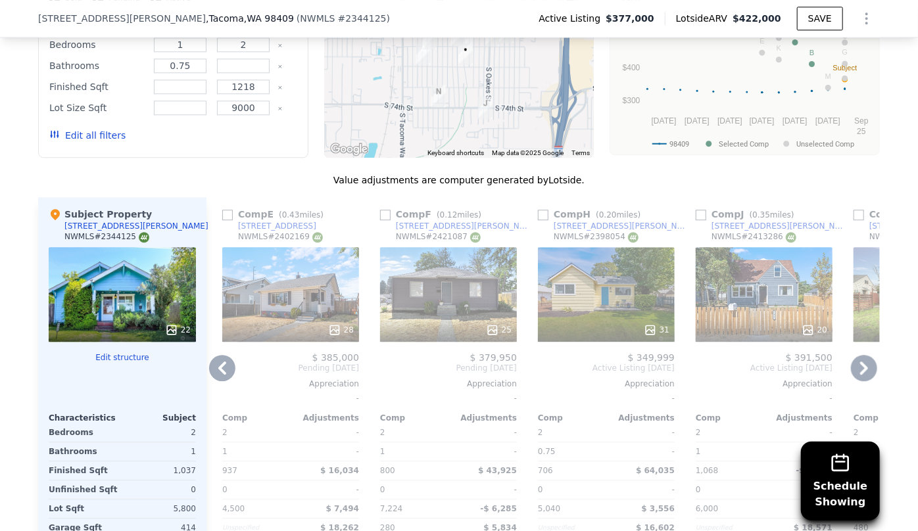
click at [875, 352] on div "$ 325,000 Sold [DATE] Appreciation $ 12,839 Comp Adjustments 2 - 1 - 768 $ 46,1…" at bounding box center [922, 480] width 137 height 257
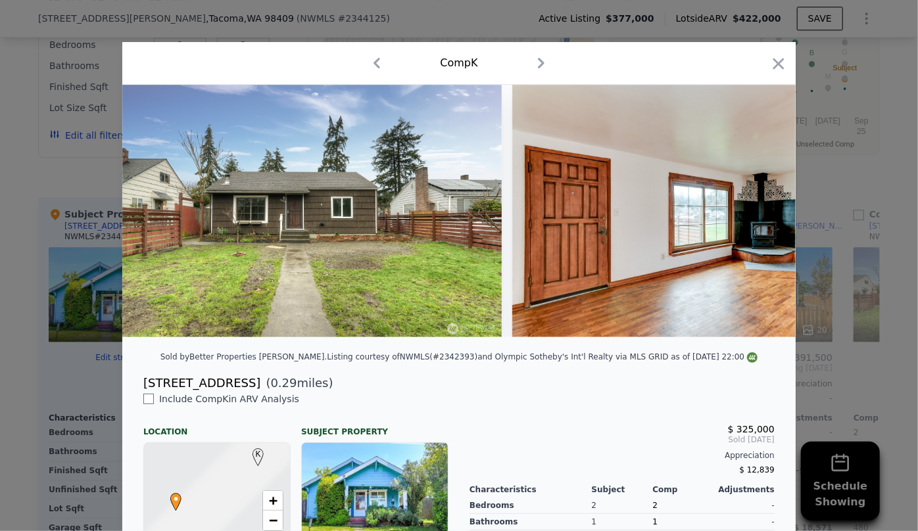
scroll to position [0, 959]
click at [779, 64] on icon "button" at bounding box center [778, 64] width 18 height 18
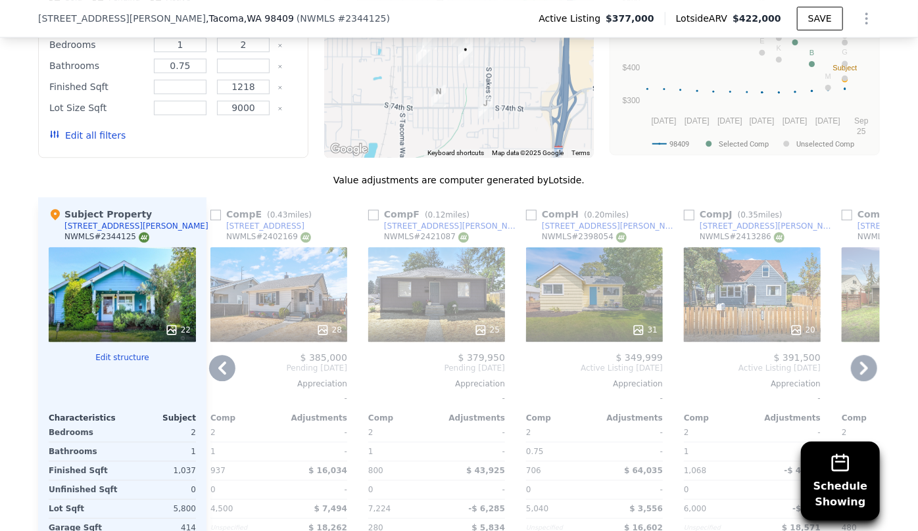
click at [860, 362] on icon at bounding box center [864, 368] width 8 height 13
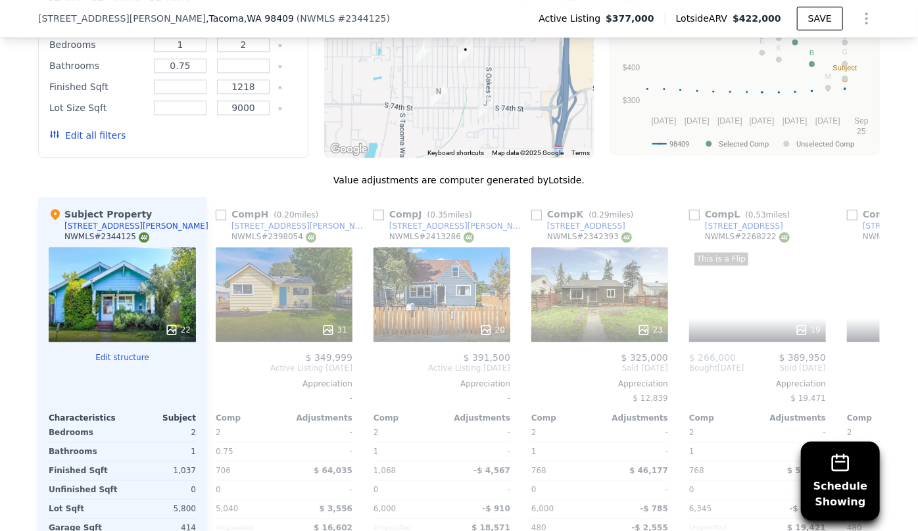
scroll to position [0, 1274]
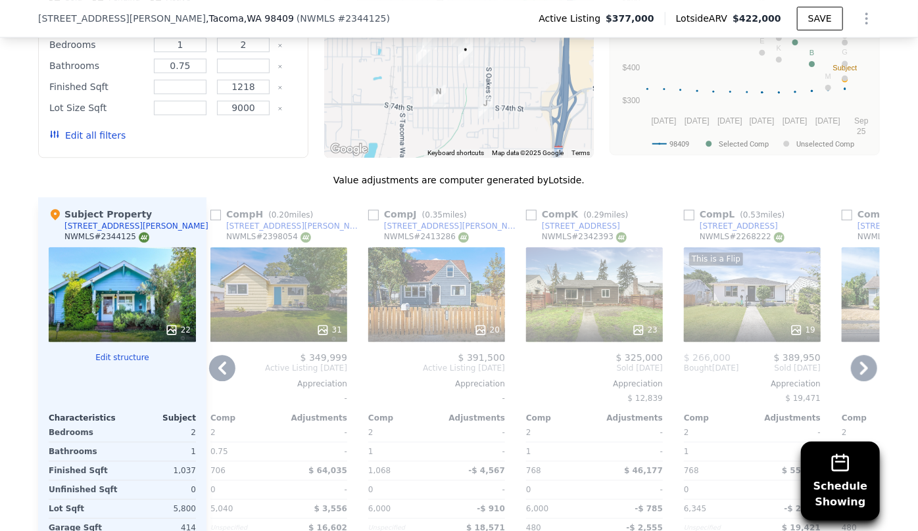
click at [861, 362] on icon at bounding box center [864, 368] width 8 height 13
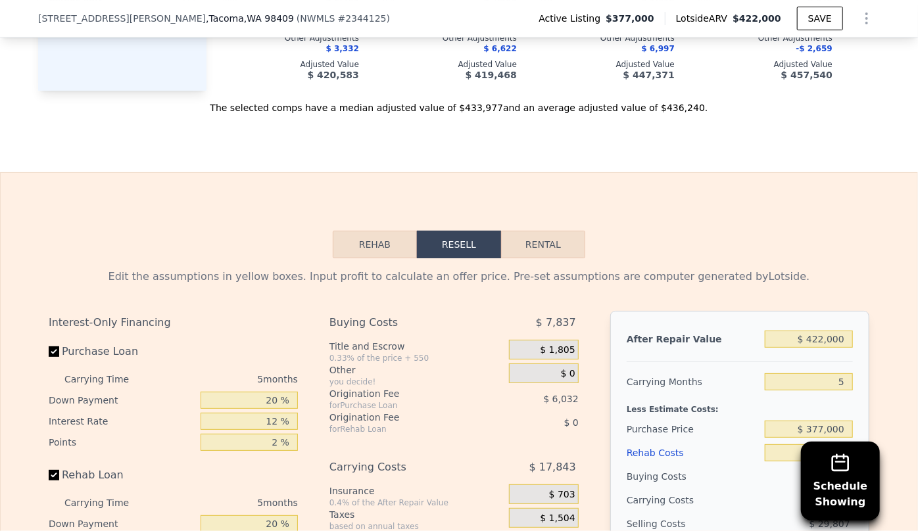
scroll to position [2271, 0]
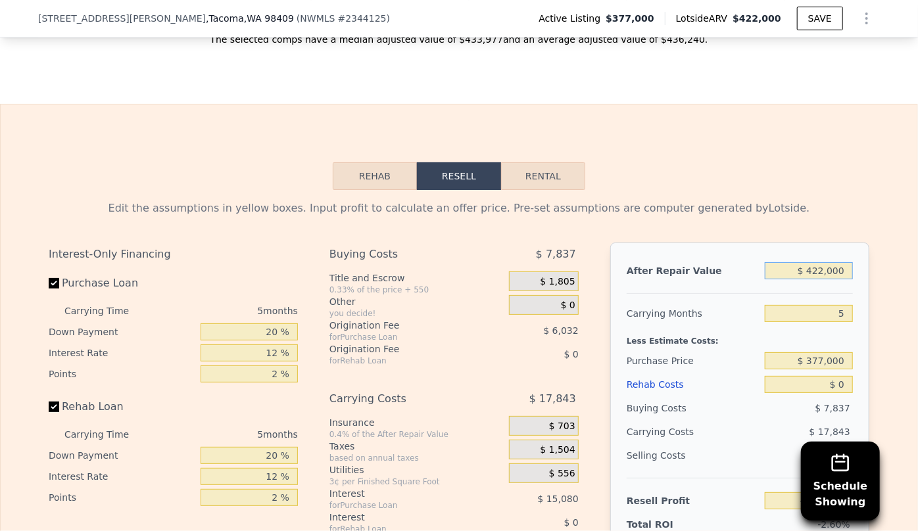
click at [822, 262] on input "$ 422,000" at bounding box center [809, 270] width 88 height 17
type input "$ 42,000"
type input "-$ 363,509"
type input "$ 420,000"
type input "-$ 12,346"
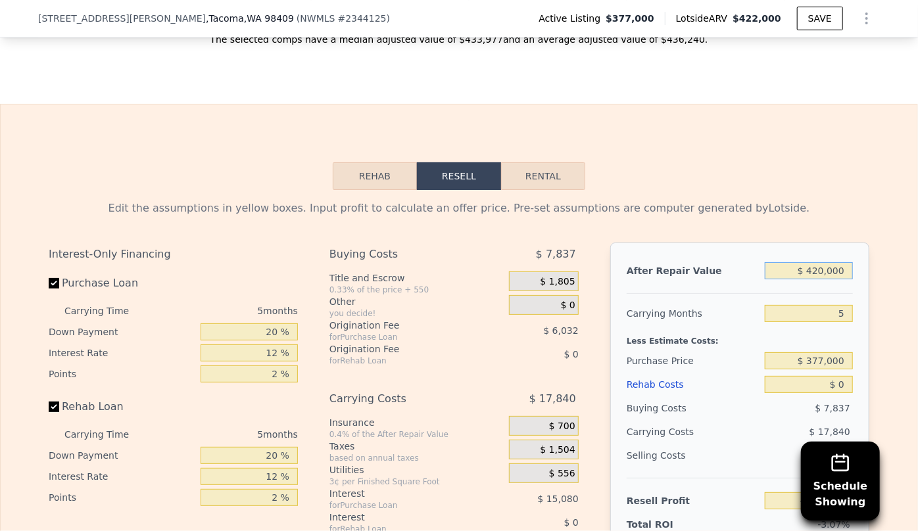
type input "$ 420,000"
click at [790, 325] on div "Less Estimate Costs:" at bounding box center [740, 337] width 226 height 24
click at [843, 305] on input "5" at bounding box center [809, 313] width 88 height 17
type input "6"
type input "-$ 15,914"
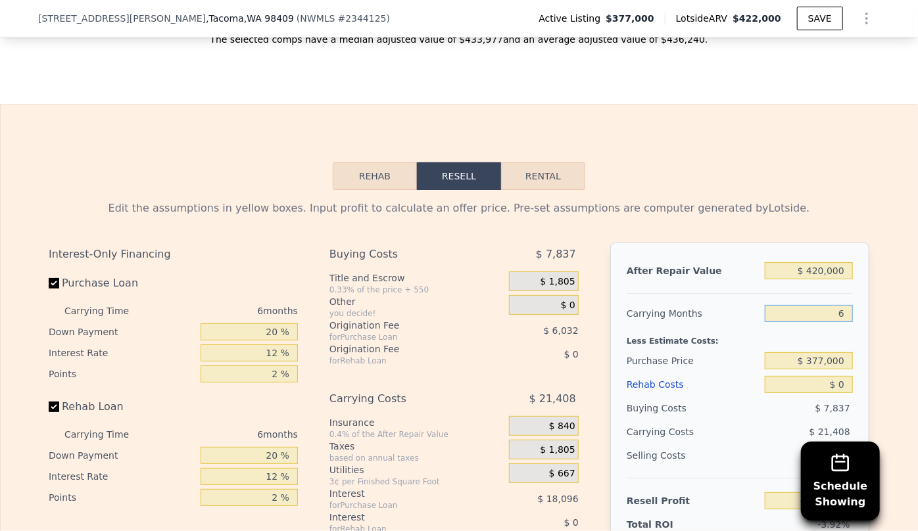
type input "6"
click at [558, 421] on span "$ 840" at bounding box center [562, 427] width 26 height 12
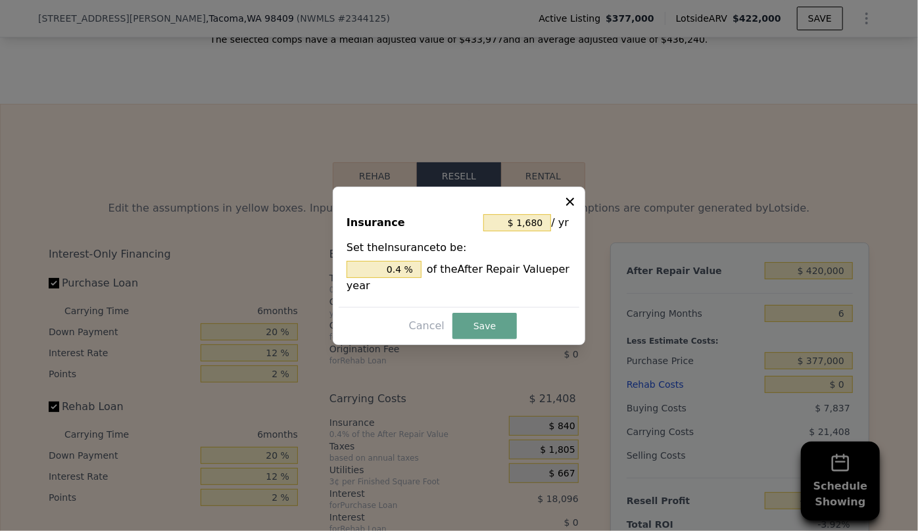
click at [574, 205] on icon at bounding box center [570, 201] width 13 height 13
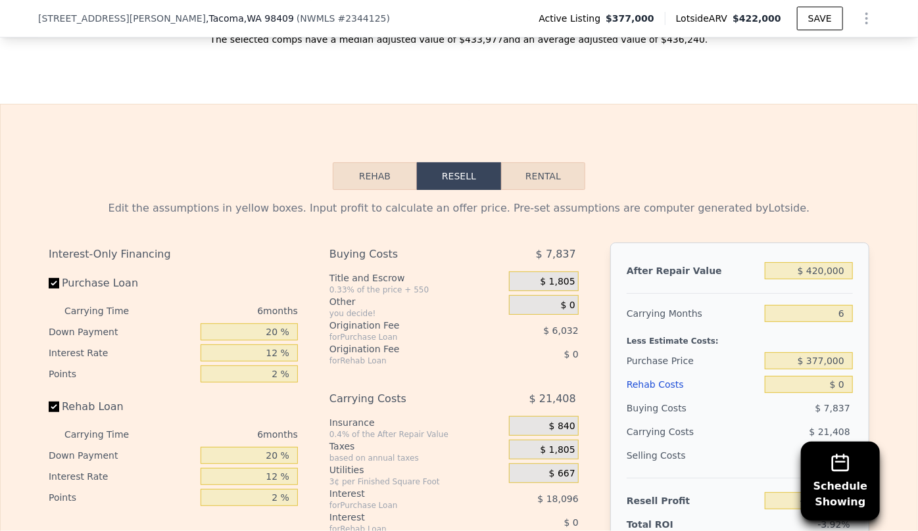
click at [663, 373] on div "Rehab Costs" at bounding box center [693, 385] width 133 height 24
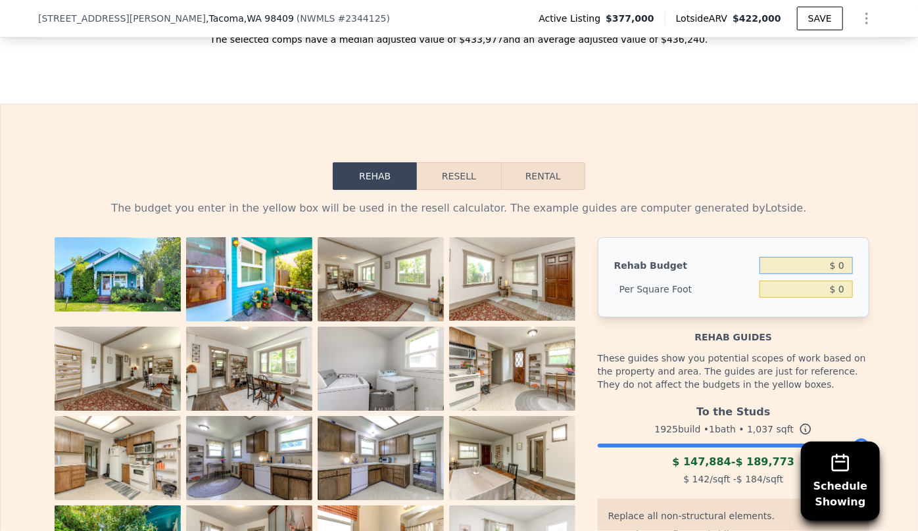
click at [835, 257] on input "$ 0" at bounding box center [805, 265] width 93 height 17
type input "$ 80,000"
type input "$ 77.15"
click at [483, 162] on button "Resell" at bounding box center [459, 176] width 84 height 28
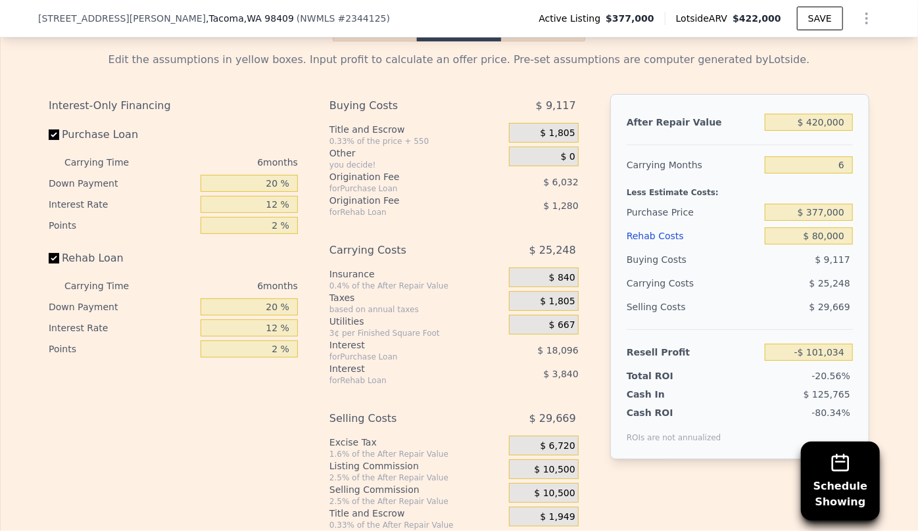
scroll to position [2391, 0]
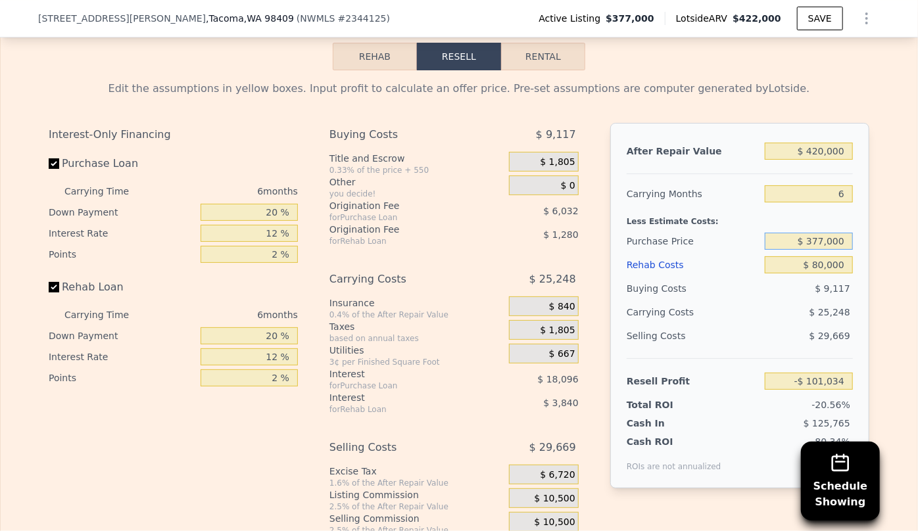
click at [826, 233] on input "$ 377,000" at bounding box center [809, 241] width 88 height 17
type input "$ 300,000"
type input "-$ 18,850"
click at [823, 256] on input "$ 80,000" at bounding box center [809, 264] width 88 height 17
type input "$ 8,000"
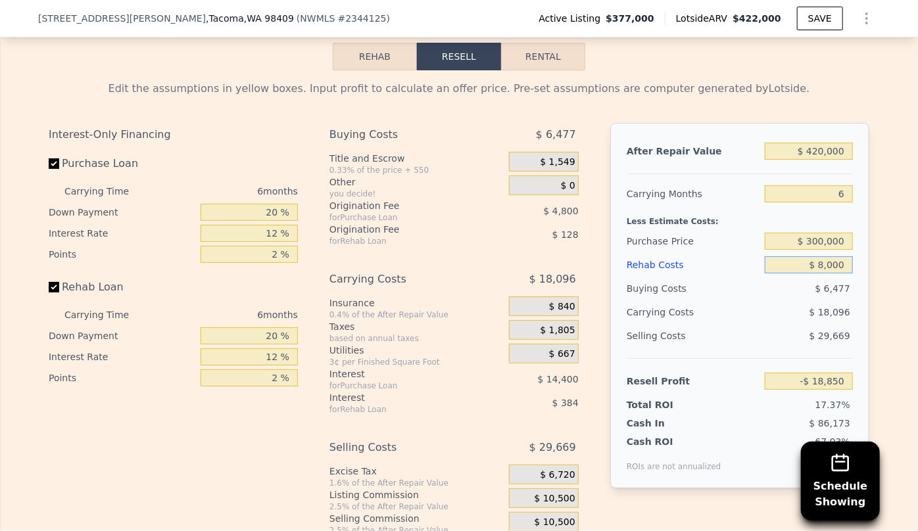
type input "$ 57,758"
type input "$ 000"
type input "$ 66,270"
type input "$ 6,000"
type input "$ 59,886"
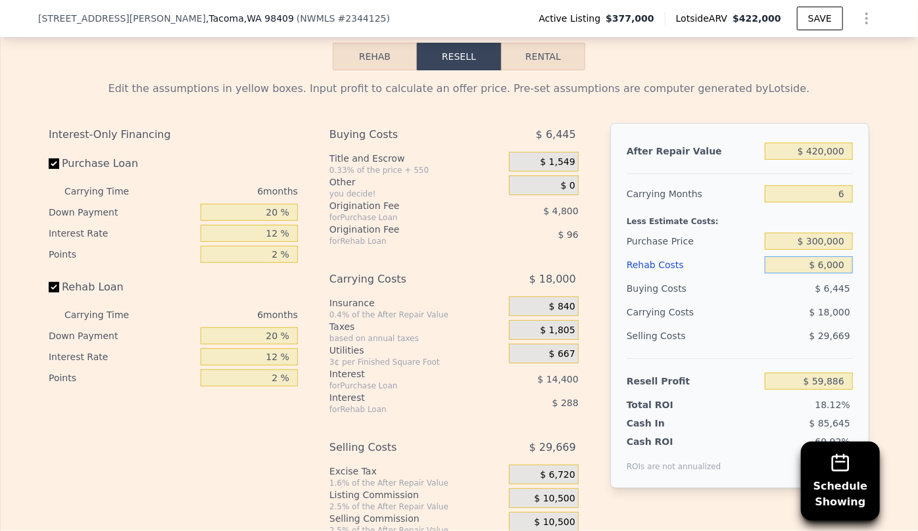
type input "$ 60,000"
type input "$ 2,430"
type input "$ 600,000"
type input "-$ 572,130"
type input "$ 60,000"
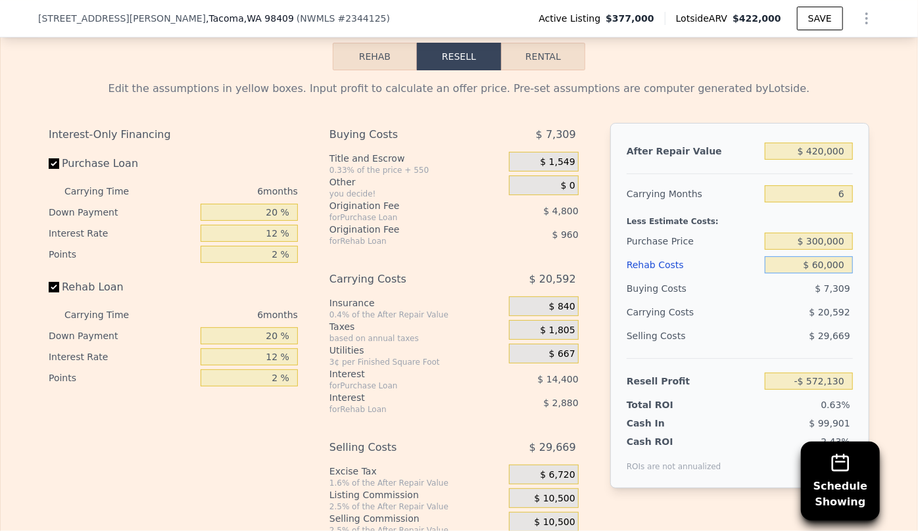
type input "$ 2,430"
type input "$ 60,000"
click at [728, 370] on div "Resell Profit" at bounding box center [693, 382] width 133 height 24
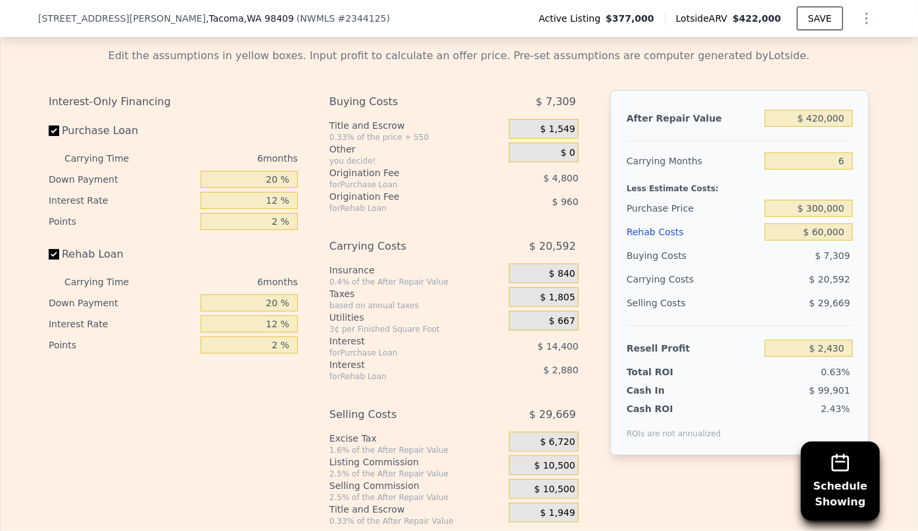
scroll to position [2451, 0]
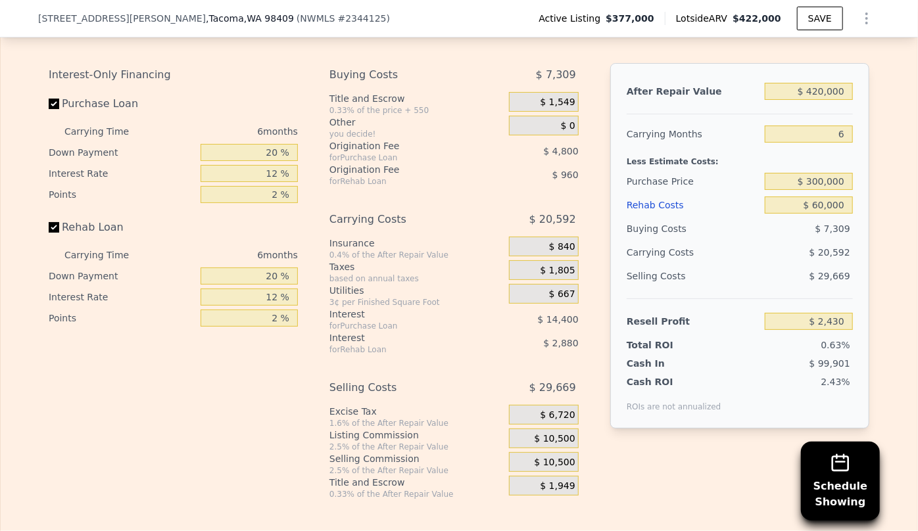
click at [529, 452] on div "$ 10,500" at bounding box center [544, 462] width 70 height 20
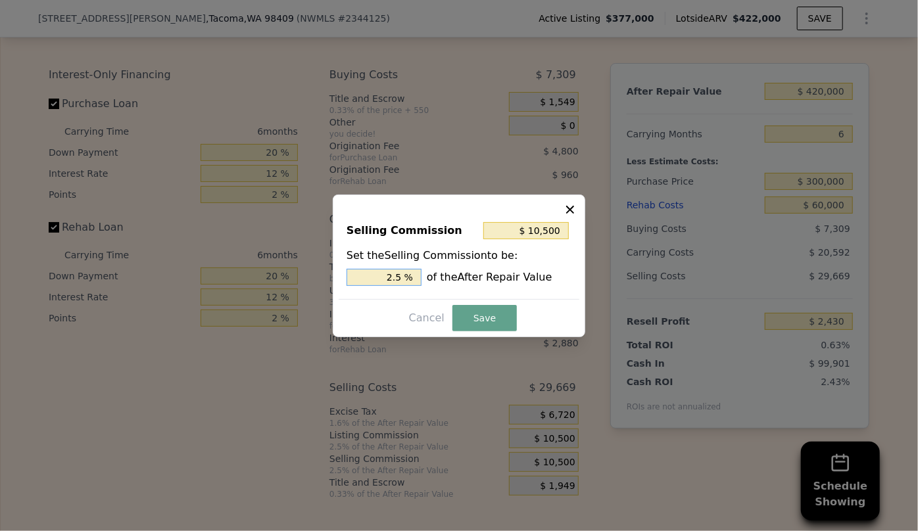
click at [395, 276] on input "2.5 %" at bounding box center [384, 277] width 75 height 17
type input "$ 2,100"
type input ".5 %"
type input "$ 6,300"
type input "1.5 %"
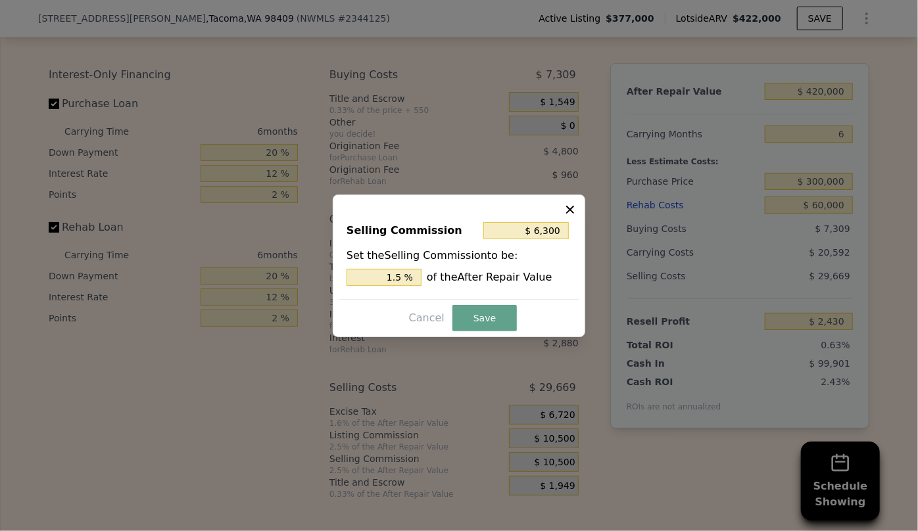
click at [502, 335] on div "Selling Commission $ 6,300 Set the Selling Commission to be: 1.5 % of the After…" at bounding box center [459, 266] width 253 height 143
click at [500, 317] on button "Save" at bounding box center [484, 318] width 64 height 26
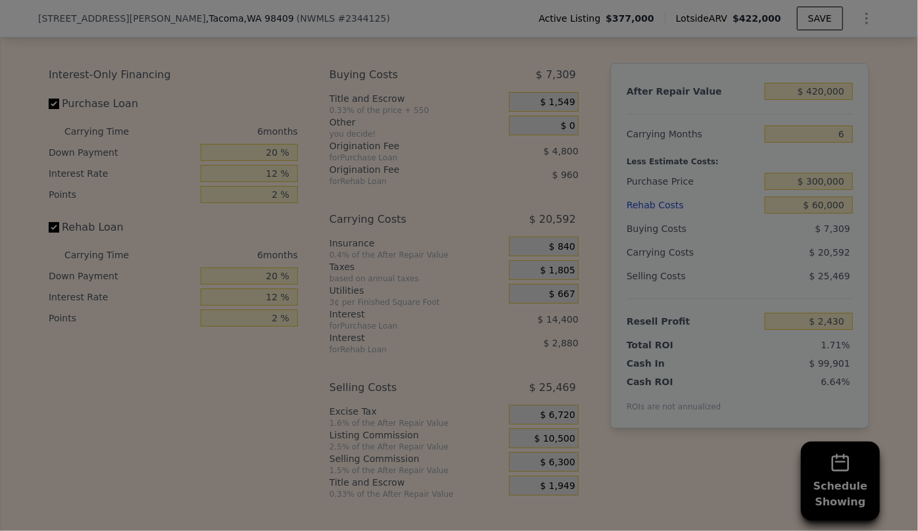
type input "$ 6,630"
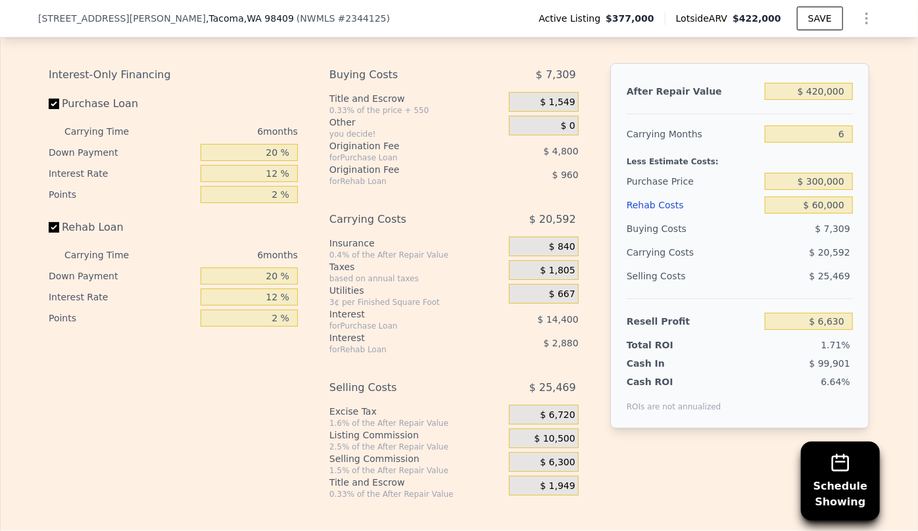
scroll to position [2391, 0]
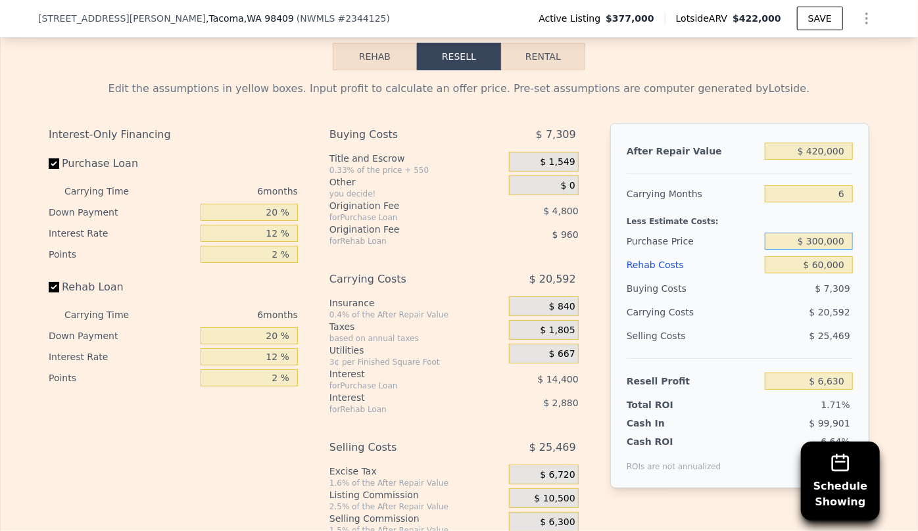
click at [817, 233] on input "$ 300,000" at bounding box center [809, 241] width 88 height 17
type input "$ 280,000"
type input "$ 27,977"
click at [817, 32] on div "[STREET_ADDRESS][PERSON_NAME] ( NWMLS # 2344125 ) Active Listing $377,000 Lotsi…" at bounding box center [459, 18] width 842 height 37
click at [821, 19] on button "SAVE" at bounding box center [820, 19] width 46 height 24
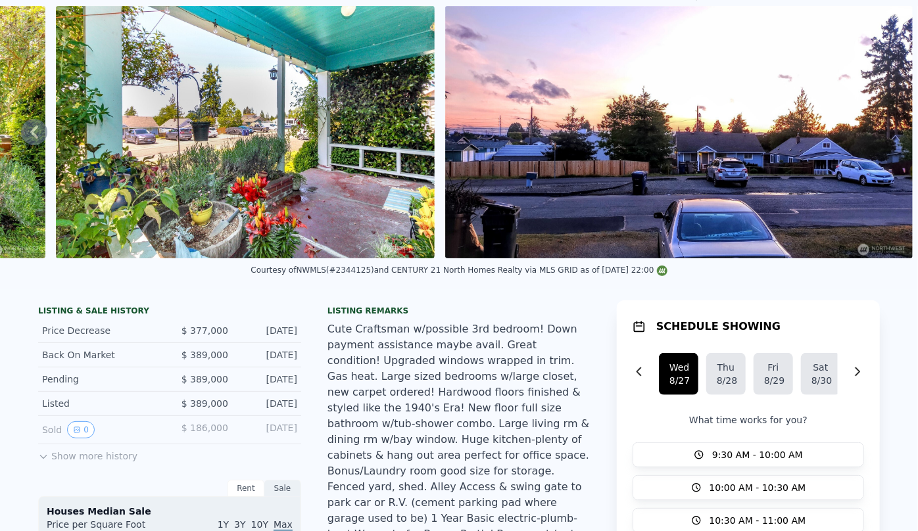
scroll to position [5, 0]
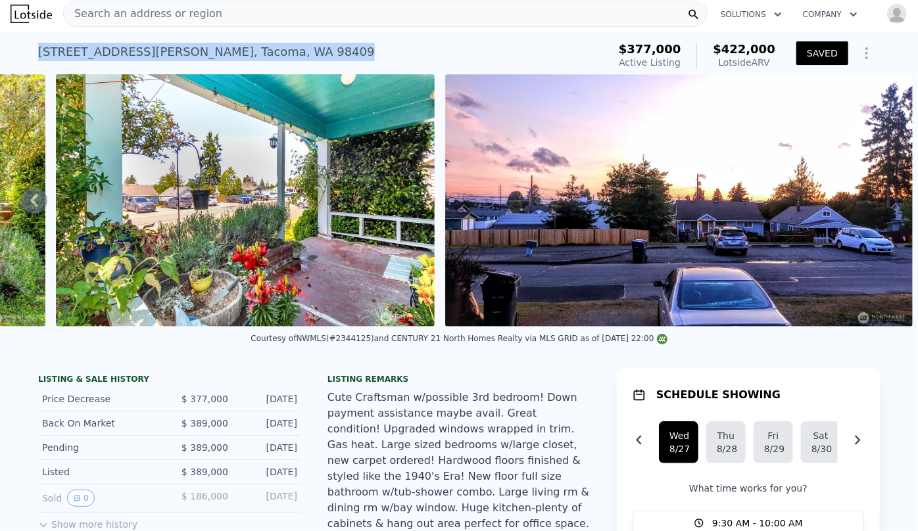
drag, startPoint x: 30, startPoint y: 52, endPoint x: 260, endPoint y: 52, distance: 230.1
click at [260, 52] on div "[STREET_ADDRESS][PERSON_NAME] Active at $377k (~ARV $422k ) $377,000 Active Lis…" at bounding box center [459, 53] width 918 height 42
copy div "[STREET_ADDRESS][PERSON_NAME]"
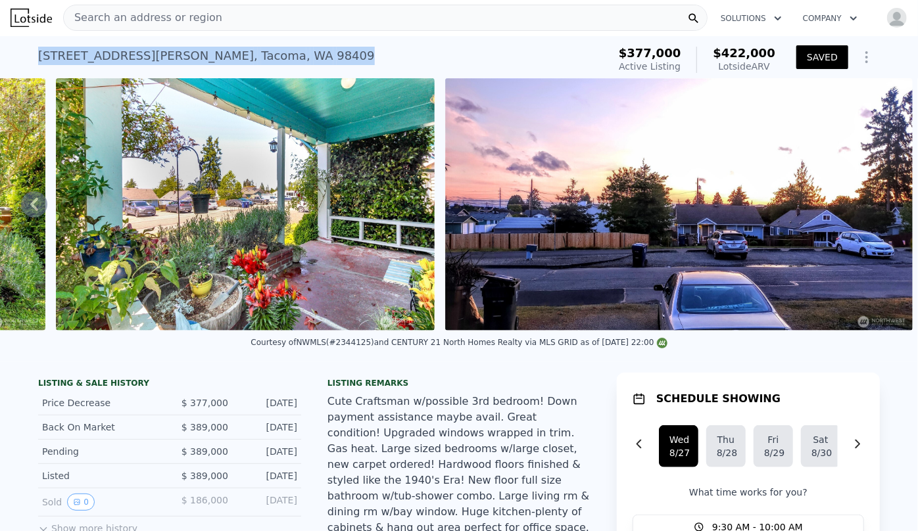
scroll to position [0, 0]
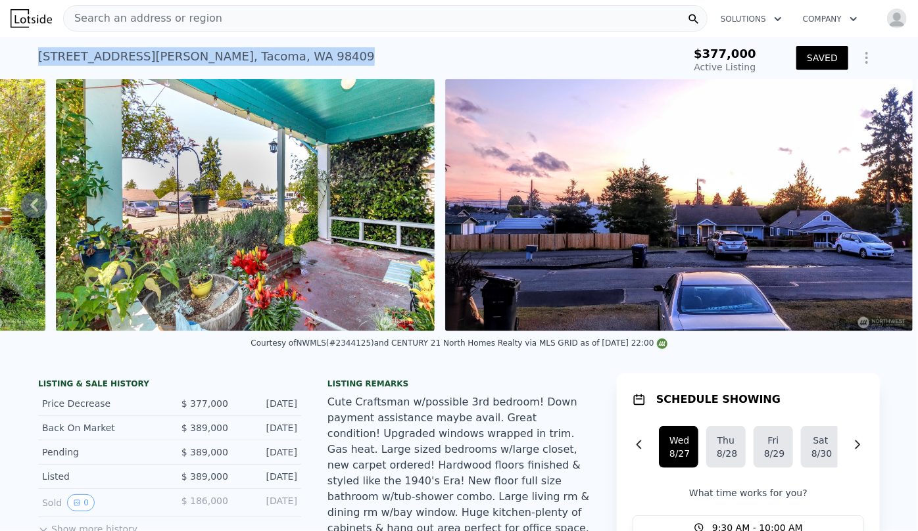
type input "1"
type input "700"
type input "1068"
type input "4500"
click at [835, 55] on button "SAVED" at bounding box center [822, 58] width 52 height 24
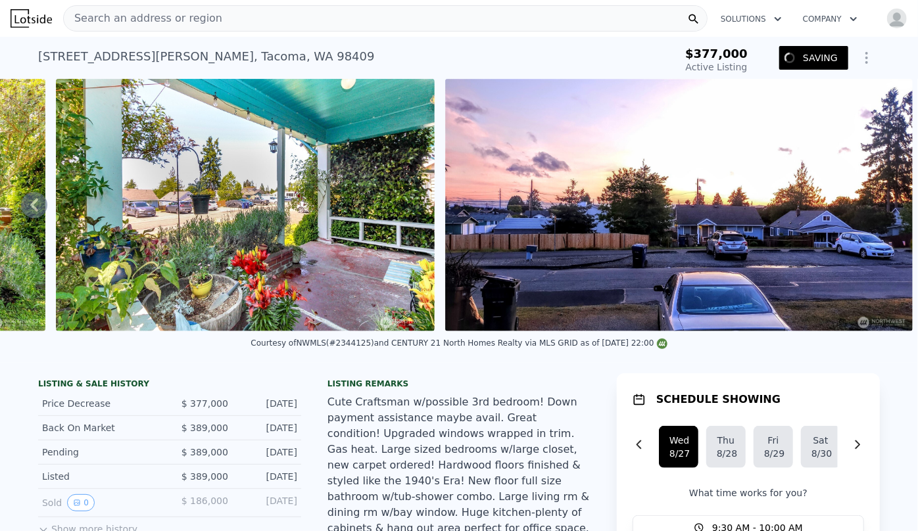
click at [155, 20] on span "Search an address or region" at bounding box center [143, 19] width 158 height 16
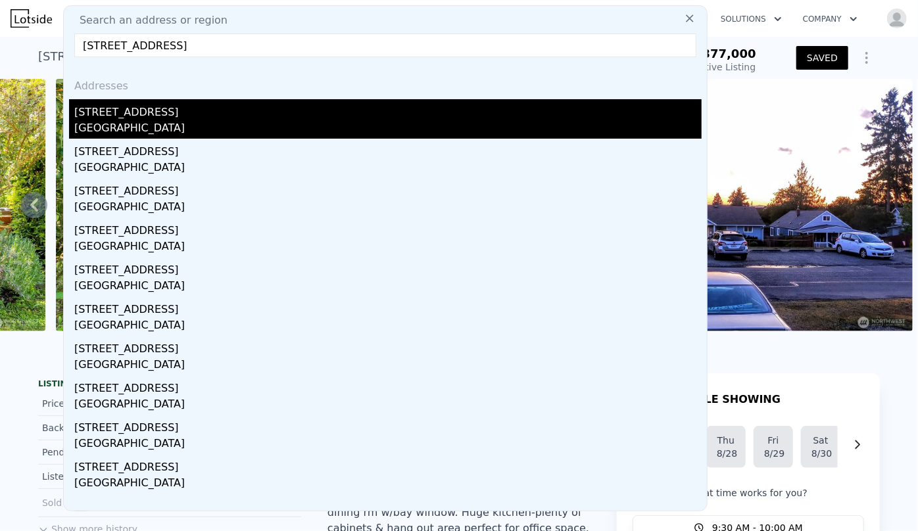
type input "[STREET_ADDRESS]"
click at [168, 127] on div "[GEOGRAPHIC_DATA]" at bounding box center [387, 129] width 627 height 18
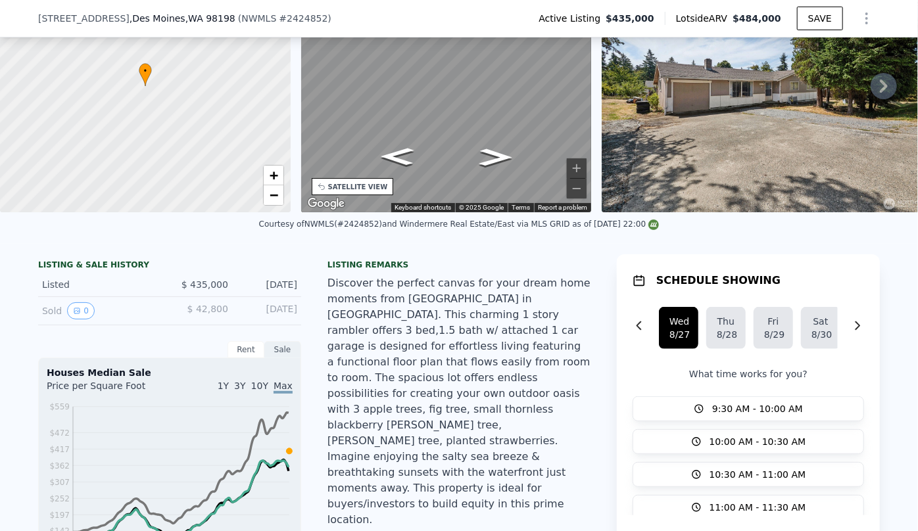
scroll to position [74, 0]
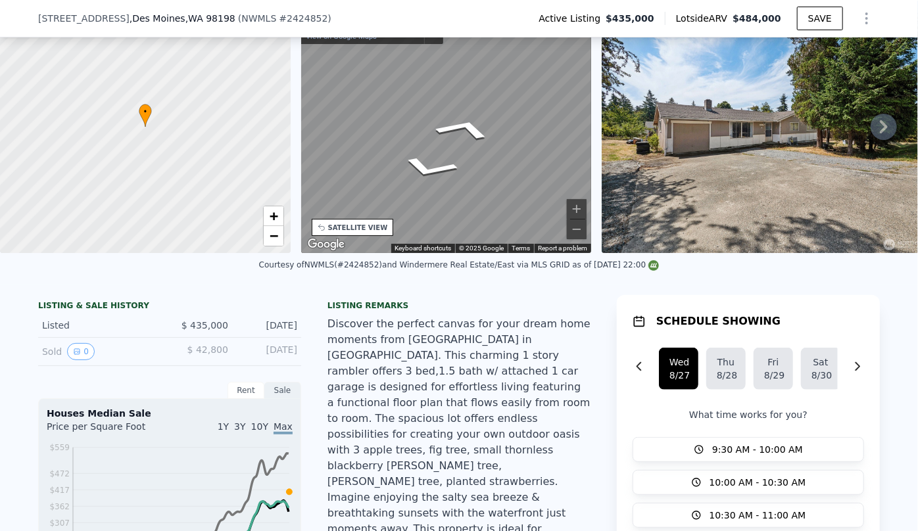
click at [250, 83] on div "• + − • + − STREET VIEW ← Move left → Move right ↑ Move up ↓ Move down + Zoom i…" at bounding box center [459, 127] width 918 height 253
click at [266, 93] on div "• + − • + − STREET VIEW ← Move left → Move right ↑ Move up ↓ Move down + Zoom i…" at bounding box center [459, 127] width 918 height 253
click at [253, 110] on div "• + − • + − STREET VIEW ← Move left → Move right ↑ Move up ↓ Move down + Zoom i…" at bounding box center [459, 127] width 918 height 253
click at [276, 128] on div "• + − • + − STREET VIEW ← Move left → Move right ↑ Move up ↓ Move down + Zoom i…" at bounding box center [459, 127] width 918 height 253
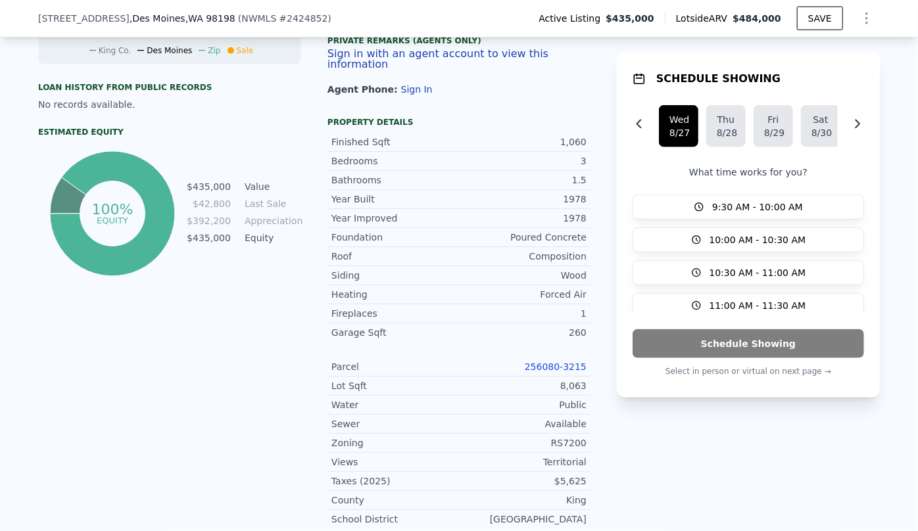
scroll to position [731, 0]
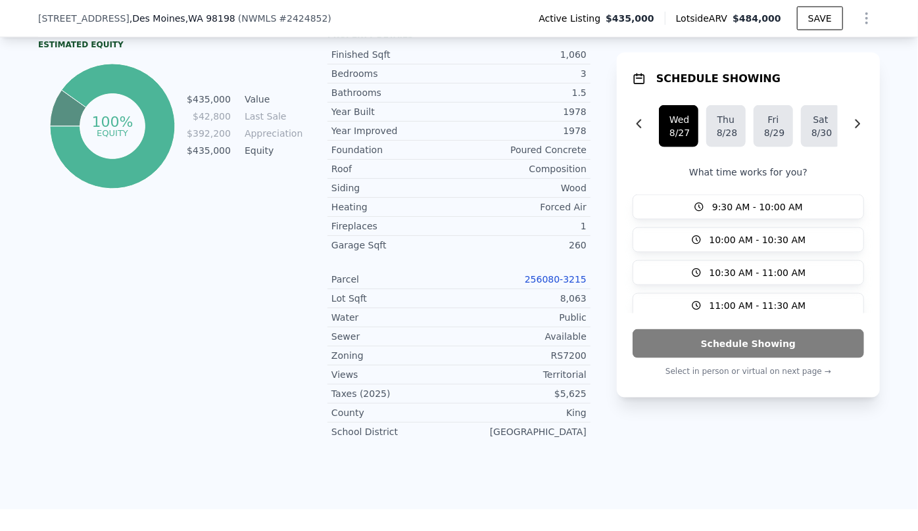
click at [552, 274] on link "256080-3215" at bounding box center [556, 279] width 62 height 11
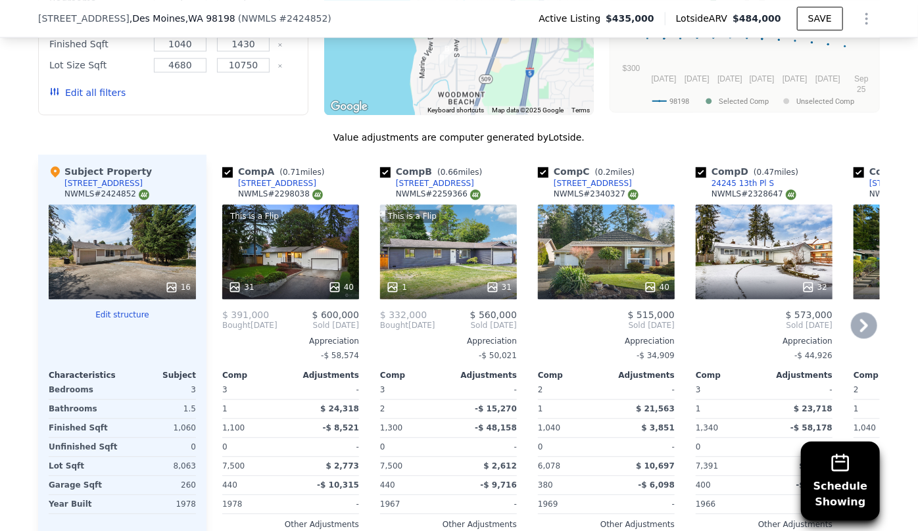
scroll to position [1508, 0]
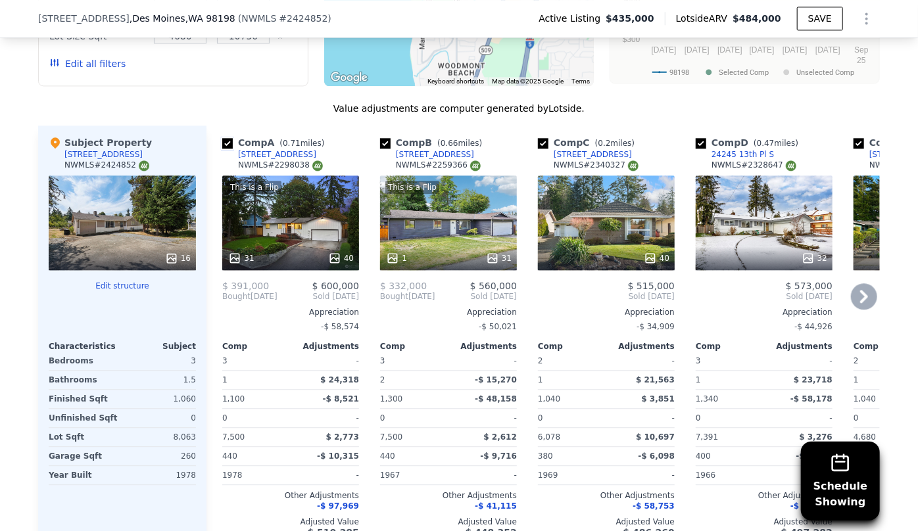
click at [222, 138] on input "checkbox" at bounding box center [227, 143] width 11 height 11
checkbox input "false"
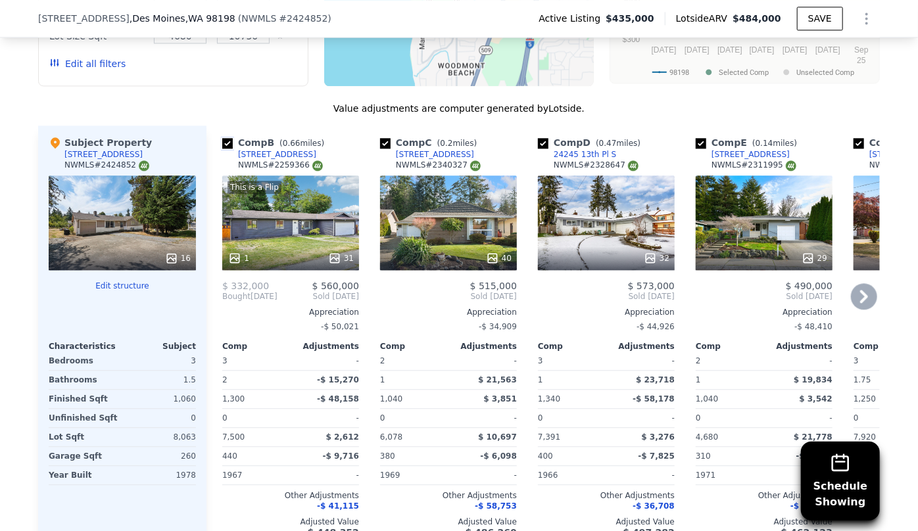
click at [222, 138] on input "checkbox" at bounding box center [227, 143] width 11 height 11
checkbox input "false"
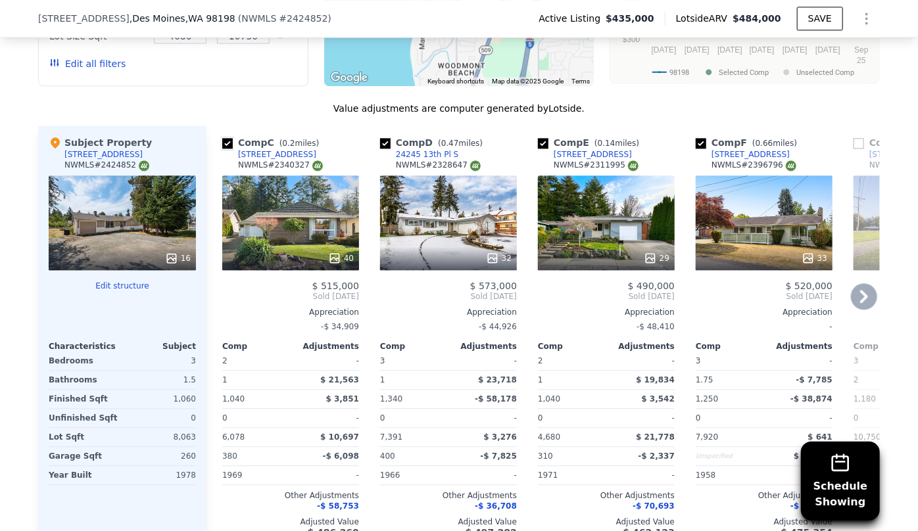
click at [222, 138] on input "checkbox" at bounding box center [227, 143] width 11 height 11
checkbox input "false"
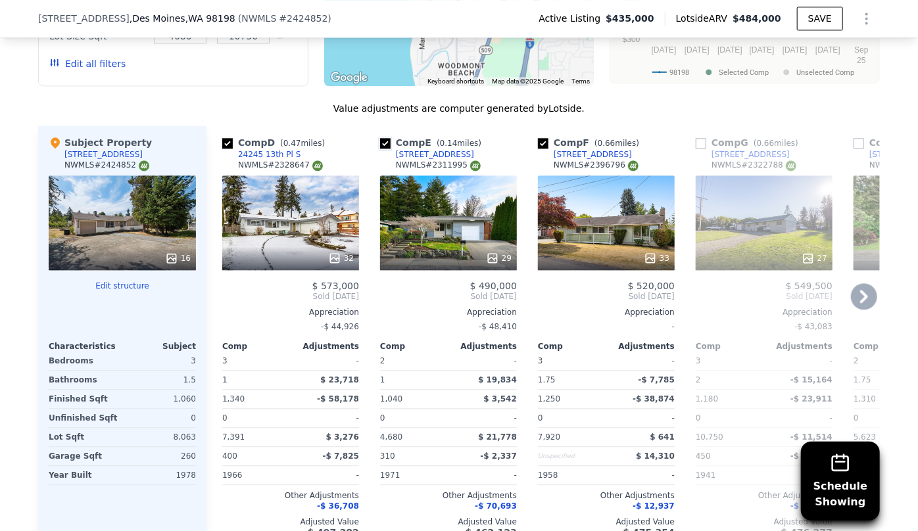
click at [385, 138] on input "checkbox" at bounding box center [385, 143] width 11 height 11
checkbox input "false"
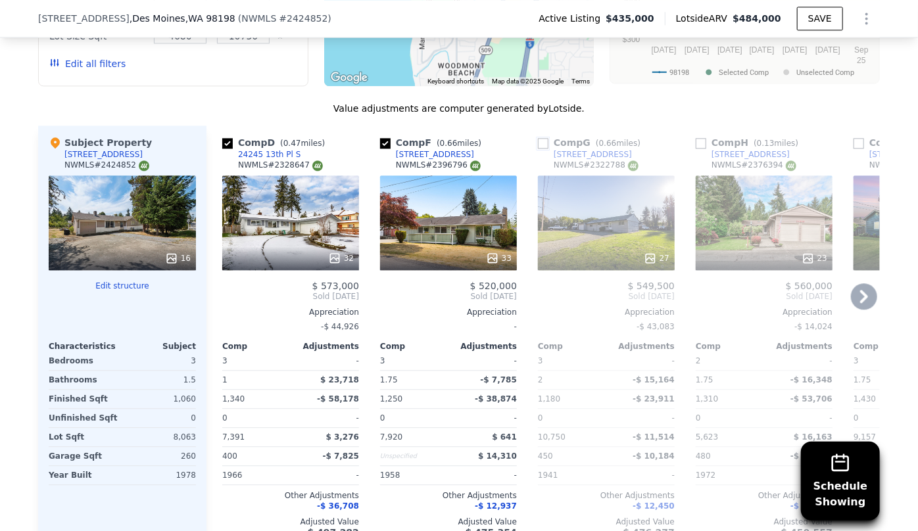
click at [540, 138] on input "checkbox" at bounding box center [543, 143] width 11 height 11
checkbox input "true"
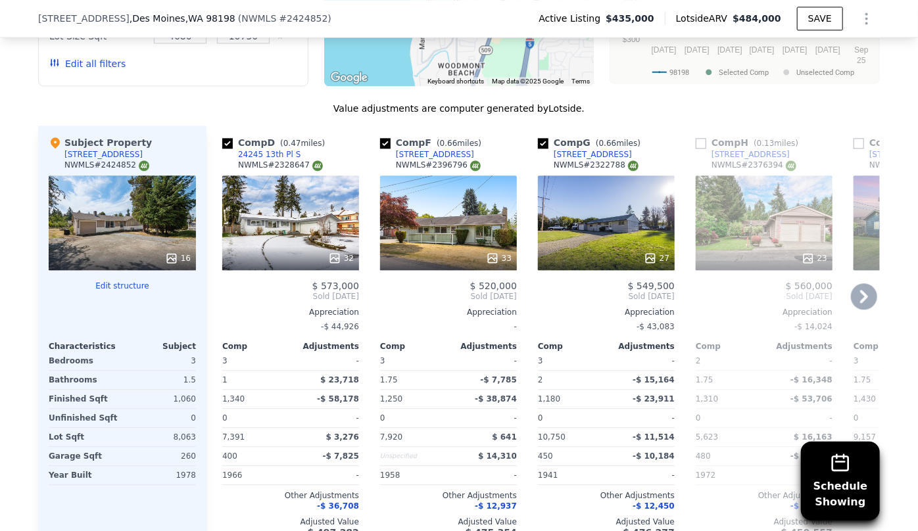
click at [861, 283] on icon at bounding box center [864, 296] width 26 height 26
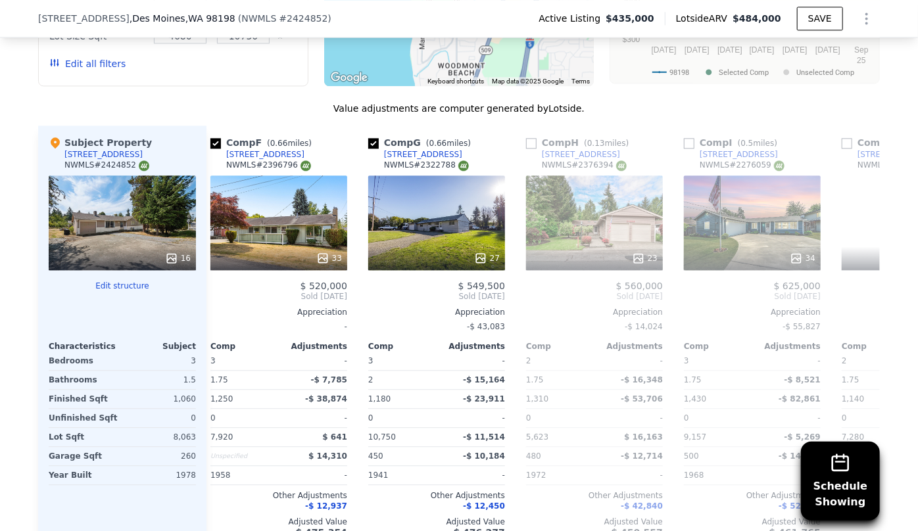
scroll to position [0, 316]
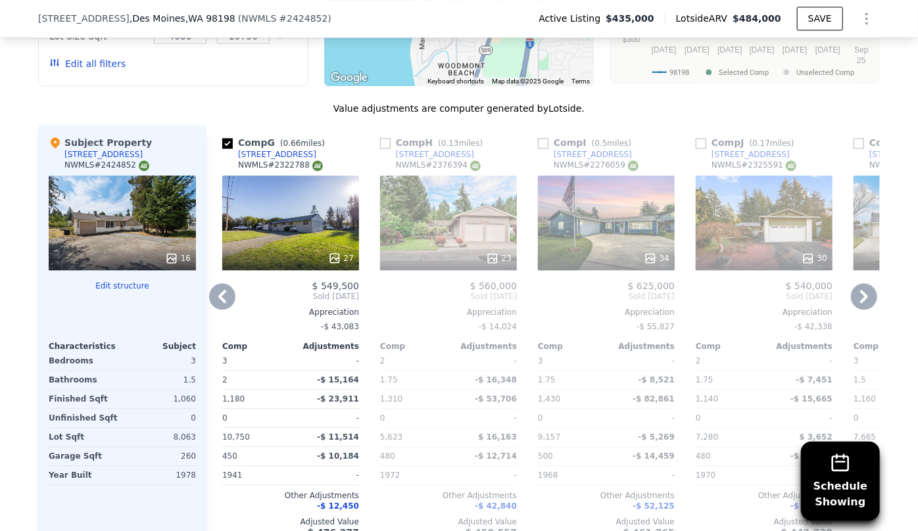
click at [861, 283] on icon at bounding box center [864, 296] width 26 height 26
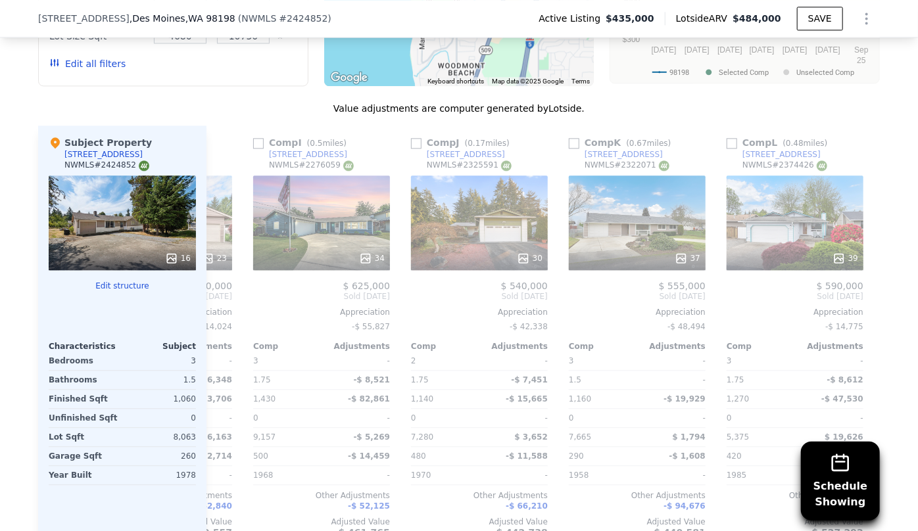
scroll to position [0, 631]
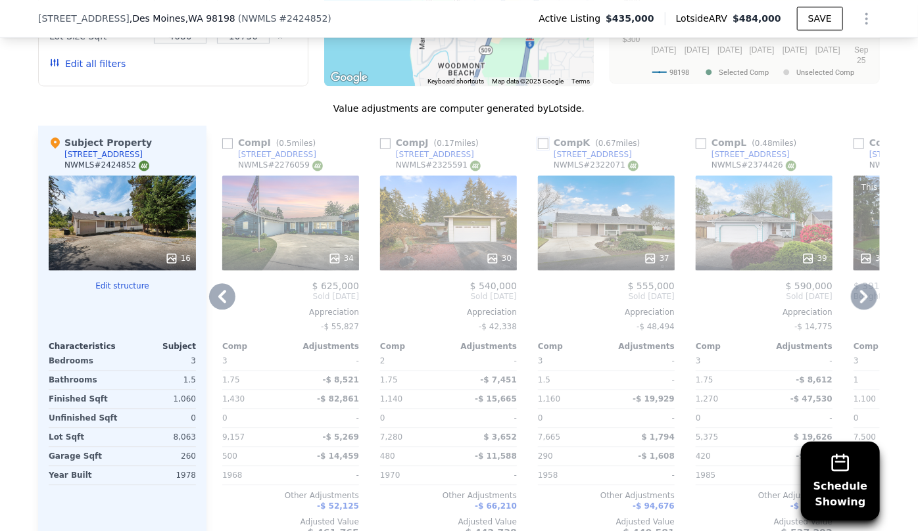
click at [539, 138] on input "checkbox" at bounding box center [543, 143] width 11 height 11
checkbox input "true"
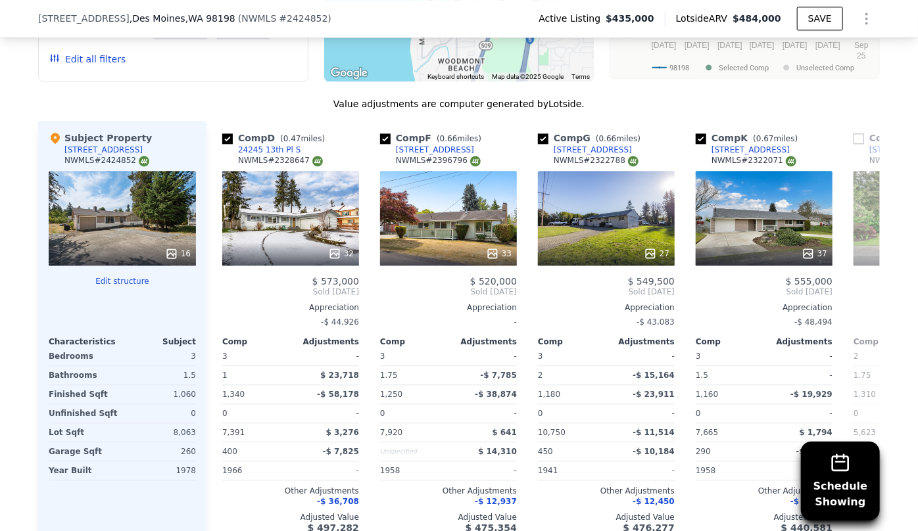
scroll to position [1508, 0]
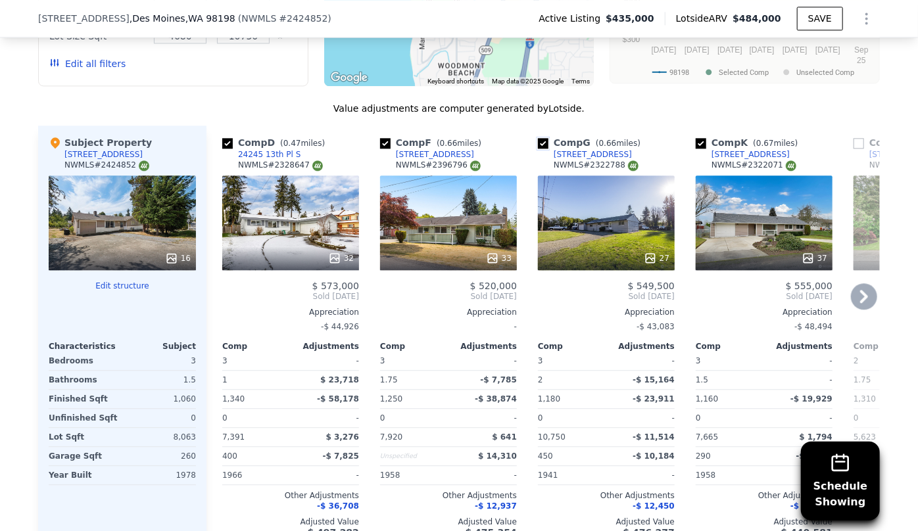
click at [539, 138] on input "checkbox" at bounding box center [543, 143] width 11 height 11
checkbox input "false"
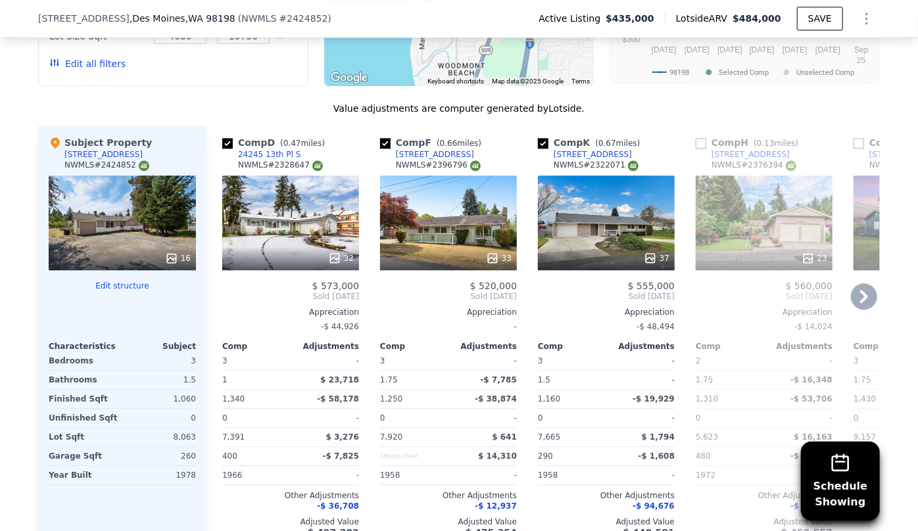
click at [861, 283] on icon at bounding box center [864, 296] width 26 height 26
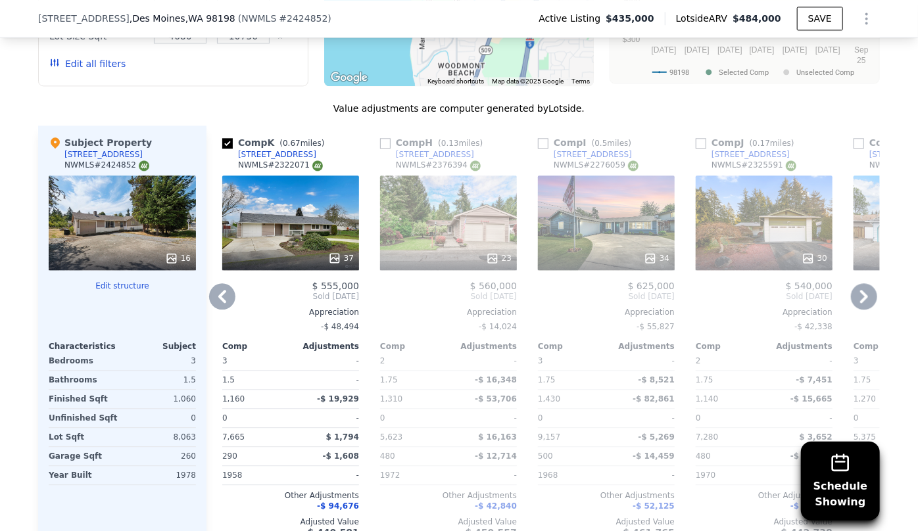
click at [861, 290] on icon at bounding box center [864, 296] width 8 height 13
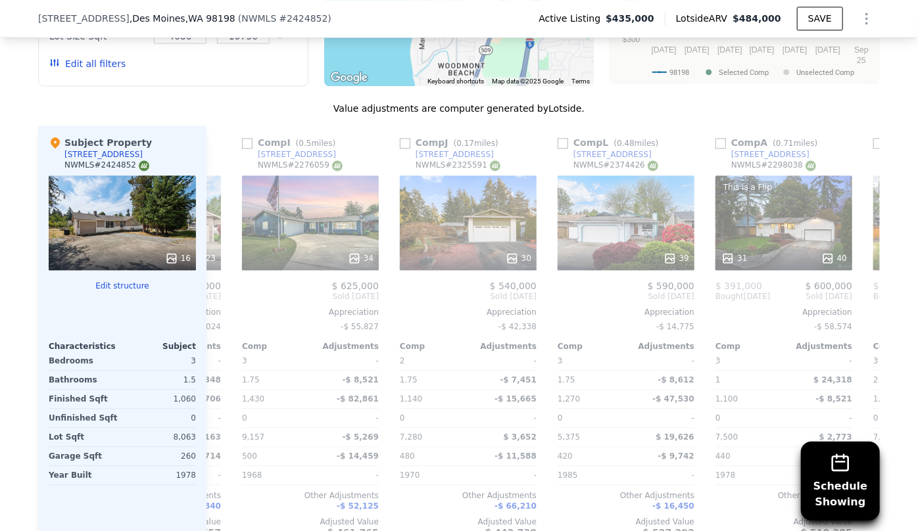
scroll to position [0, 631]
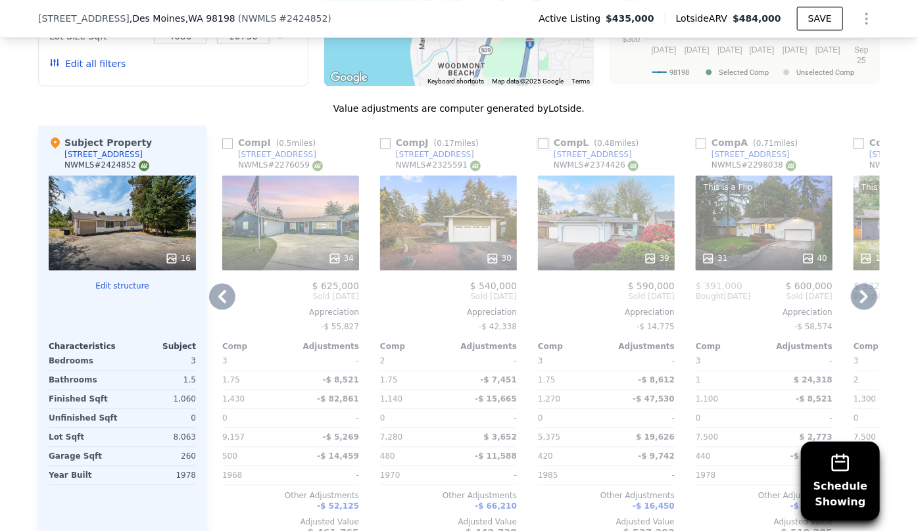
click at [538, 138] on input "checkbox" at bounding box center [543, 143] width 11 height 11
checkbox input "true"
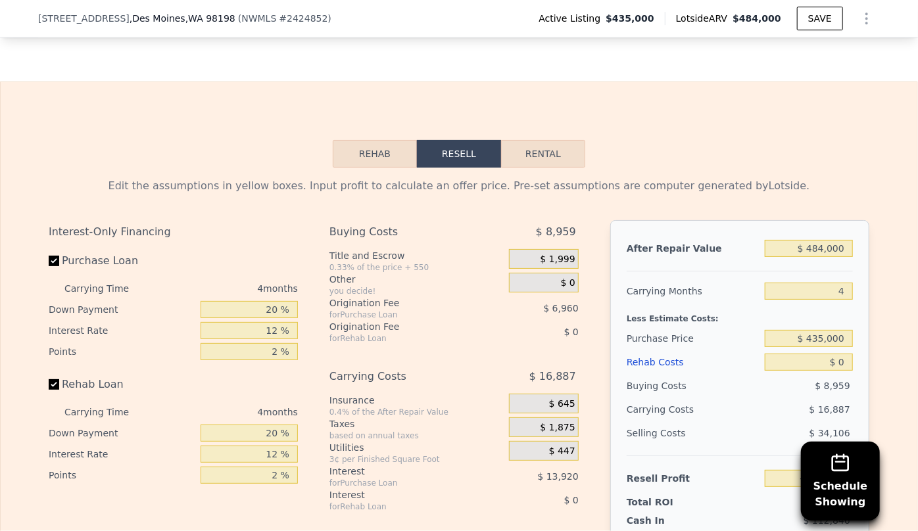
scroll to position [2046, 0]
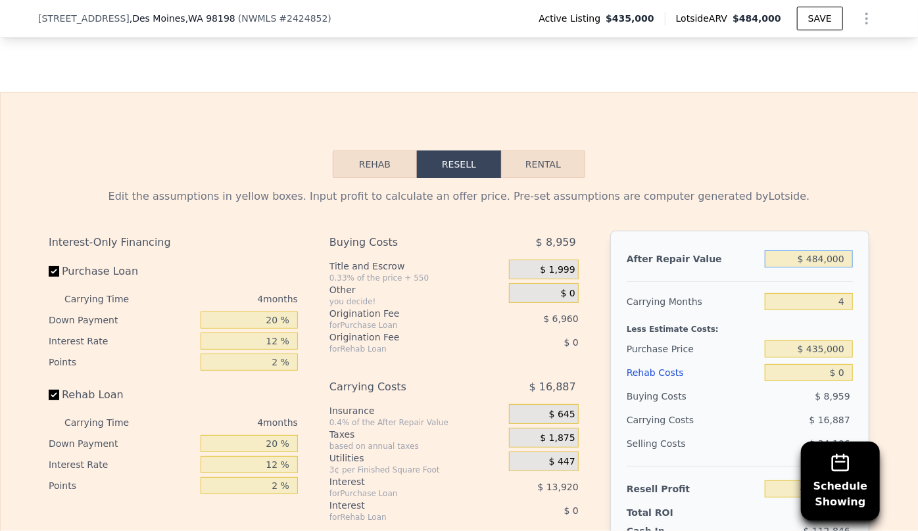
click at [823, 251] on input "$ 484,000" at bounding box center [809, 259] width 88 height 17
type input "$ 000"
type input "-$ 460,751"
type input "$ 5,000"
type input "-$ 456,105"
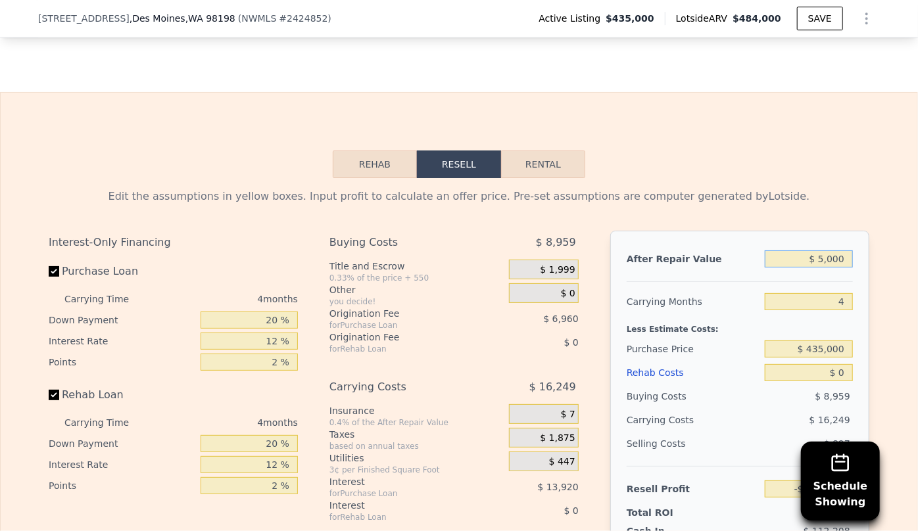
type input "$ 53,000"
type input "-$ 411,496"
type input "$ 5,300,000"
type input "$ 4,464,733"
type input "$ 53,000,000"
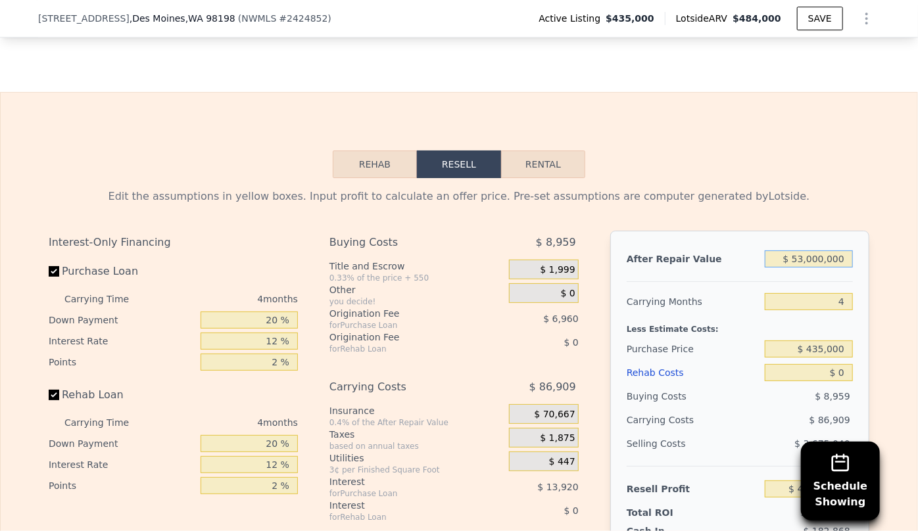
type input "$ 48,794,092"
type input "$ 5,300,000"
type input "$ 4,464,733"
type input "$ 530,000"
type input "$ 31,797"
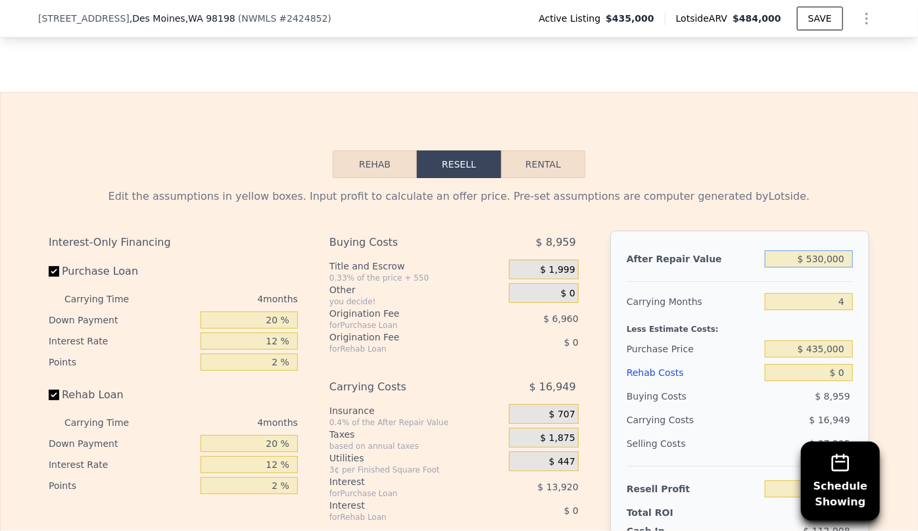
type input "$ 53,000"
type input "-$ 411,496"
type input "$ 5,000"
type input "-$ 456,105"
type input "$ 56,000"
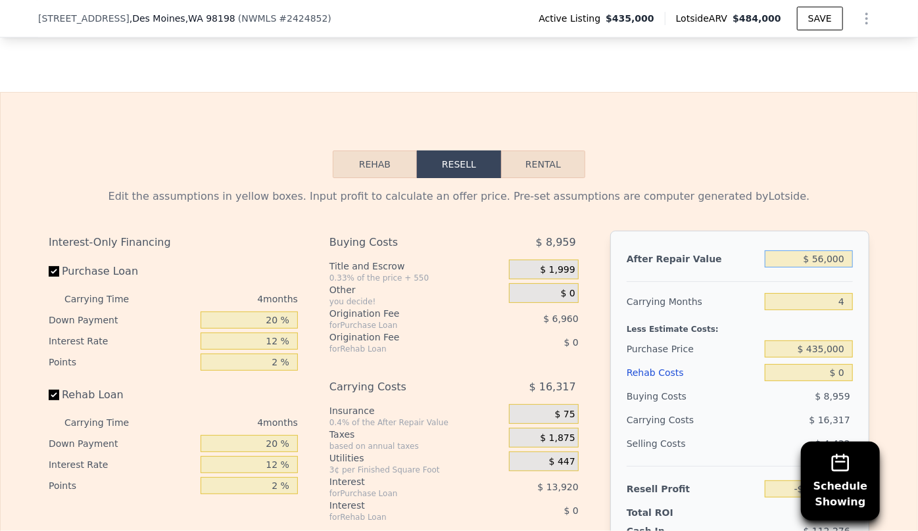
type input "-$ 408,708"
type input "$ 560,000"
type input "$ 59,677"
type input "$ 560,000"
click at [842, 293] on input "4" at bounding box center [809, 301] width 88 height 17
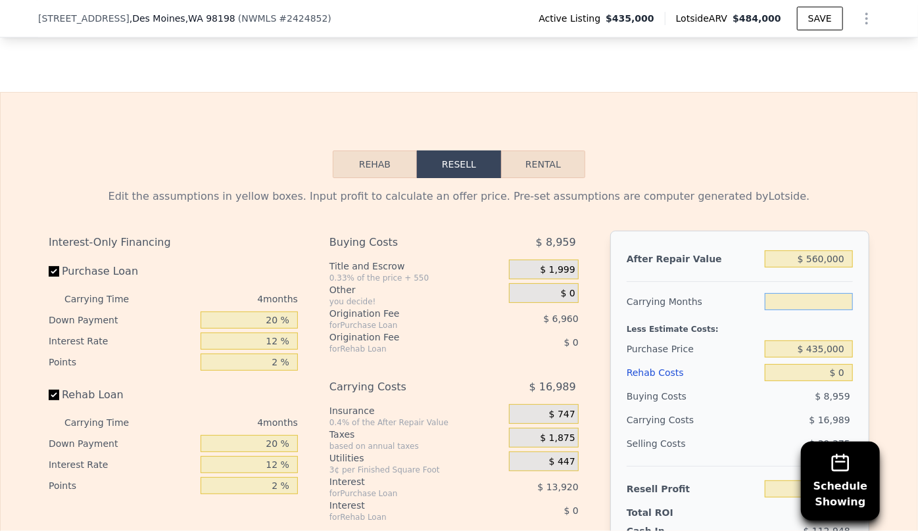
type input "6"
type input "$ 51,182"
type input "6"
click at [827, 361] on div "$ 0" at bounding box center [809, 373] width 88 height 24
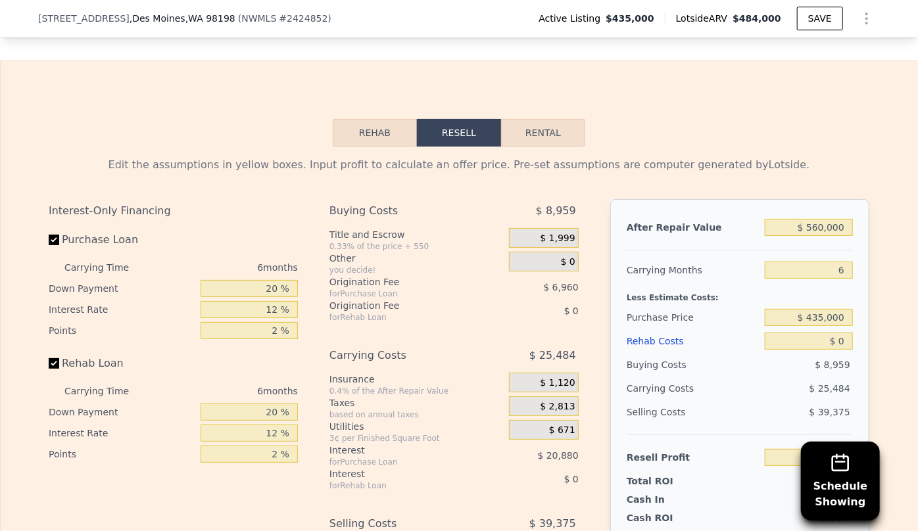
scroll to position [2166, 0]
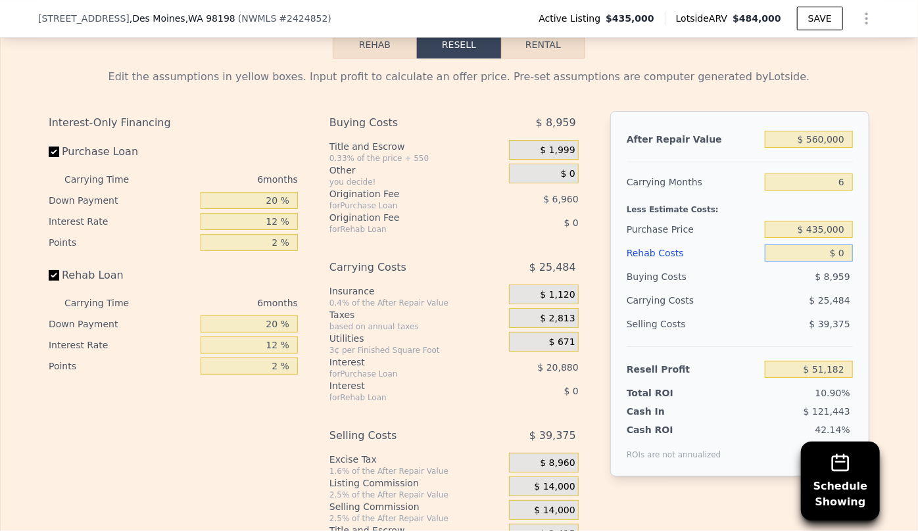
click at [837, 245] on input "$ 0" at bounding box center [809, 253] width 88 height 17
click at [670, 241] on div "Rehab Costs" at bounding box center [693, 253] width 133 height 24
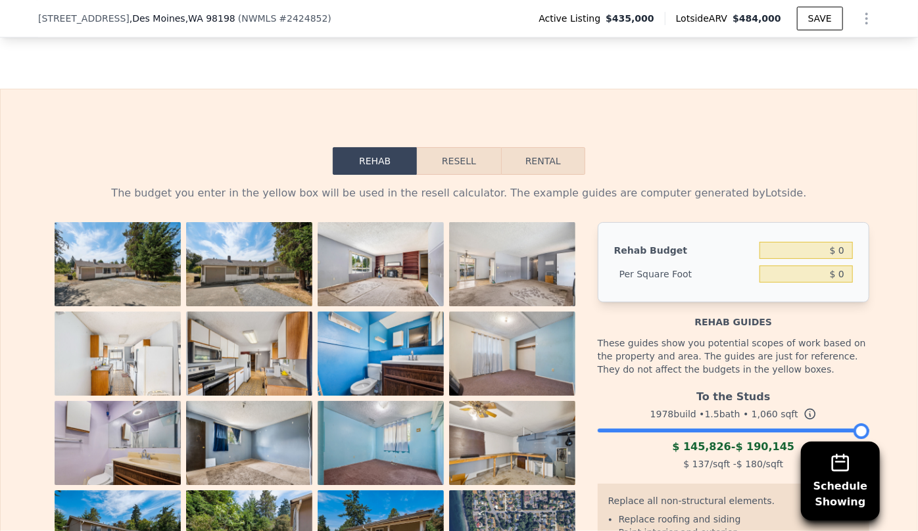
scroll to position [2046, 0]
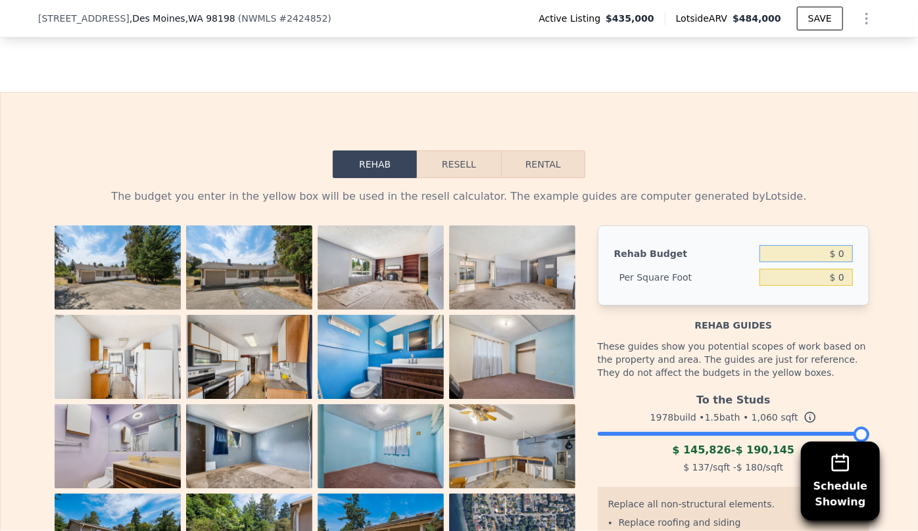
click at [832, 245] on input "$ 0" at bounding box center [805, 253] width 93 height 17
type input "$ 8,000"
type input "$ 7.55"
type input "$ 80,000"
type input "$ 75.47"
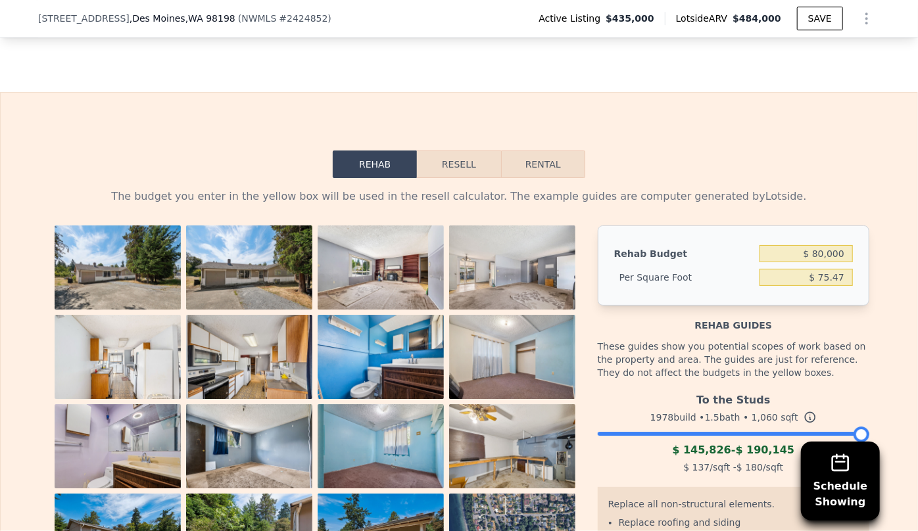
click at [441, 92] on div "Rehab Resell Rental The budget you enter in the yellow box will be used in the …" at bounding box center [459, 426] width 918 height 669
click at [447, 151] on button "Resell" at bounding box center [459, 165] width 84 height 28
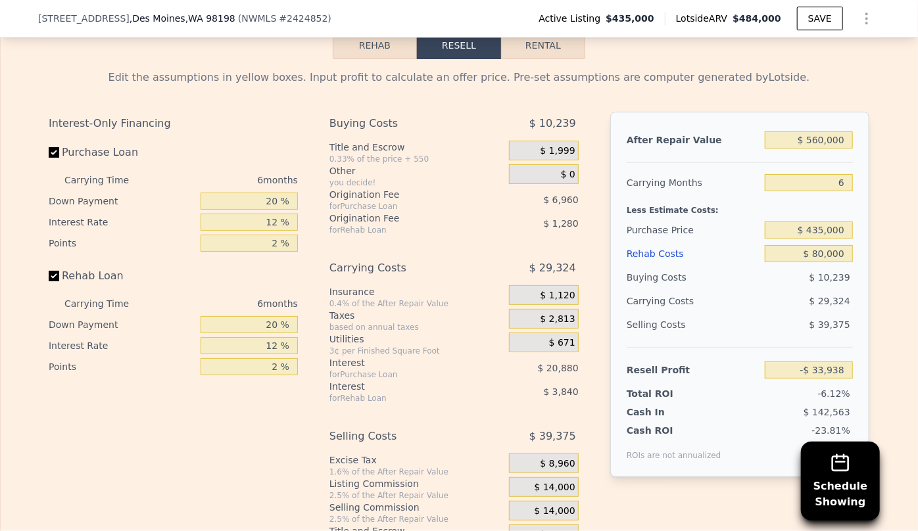
scroll to position [2166, 0]
click at [825, 221] on input "$ 435,000" at bounding box center [809, 229] width 88 height 17
type input "$ 400,000"
type input "$ 3,419"
type input "$ 380,000"
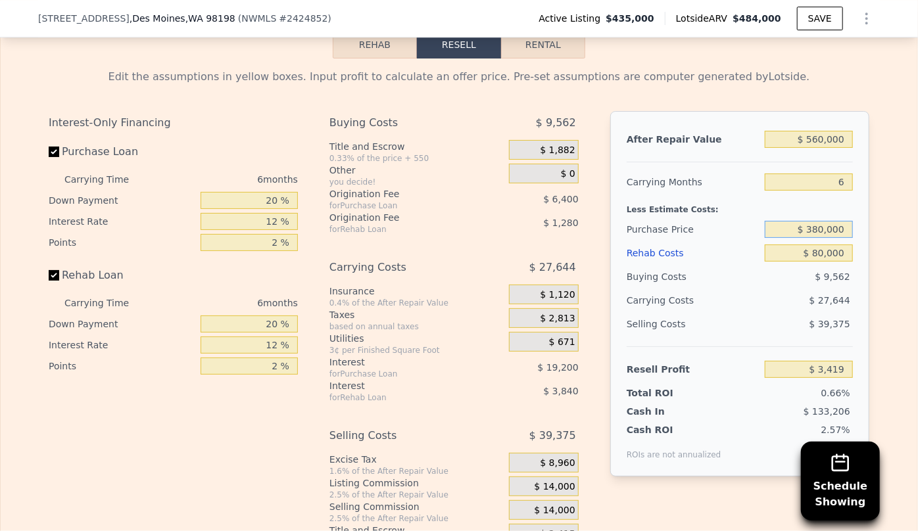
type input "$ 24,766"
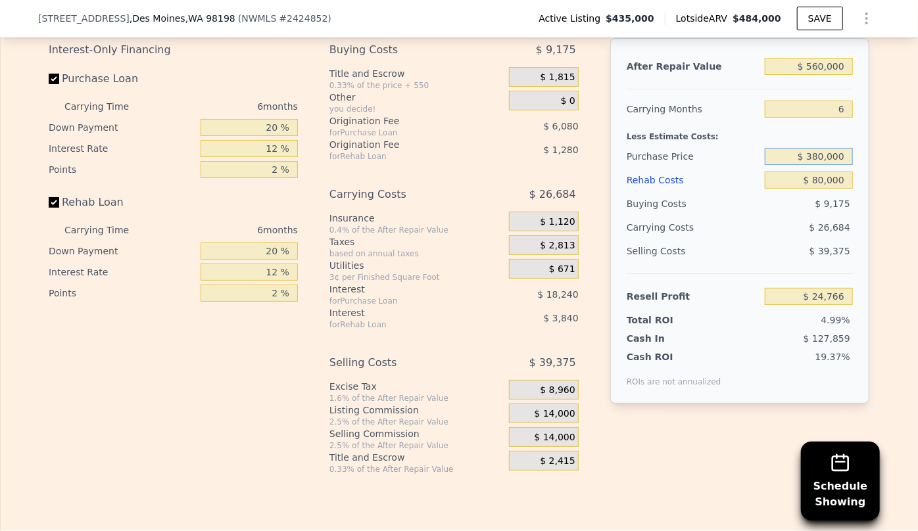
scroll to position [2286, 0]
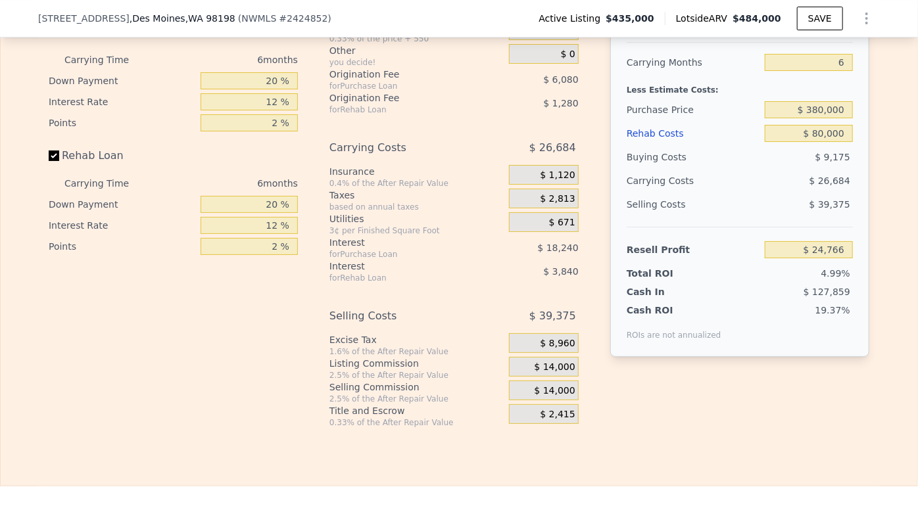
click at [562, 385] on span "$ 14,000" at bounding box center [555, 391] width 41 height 12
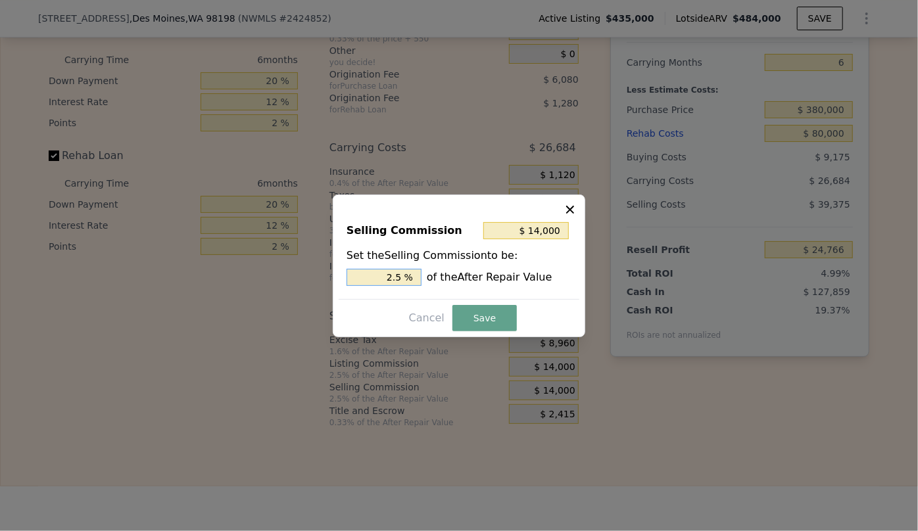
click at [397, 279] on input "2.5 %" at bounding box center [384, 277] width 75 height 17
type input "$ 2,800"
type input ".5 %"
type input "$ 8,400"
type input "1.5 %"
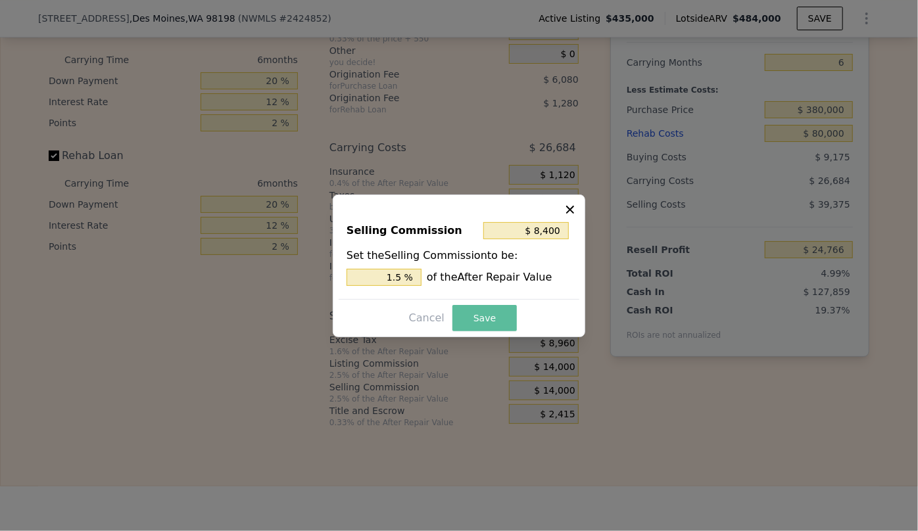
click at [492, 317] on button "Save" at bounding box center [484, 318] width 64 height 26
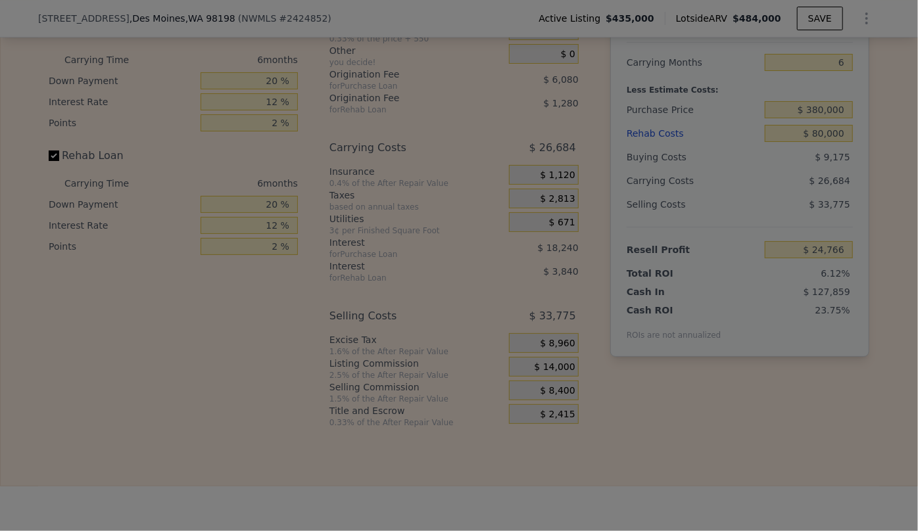
type input "$ 30,366"
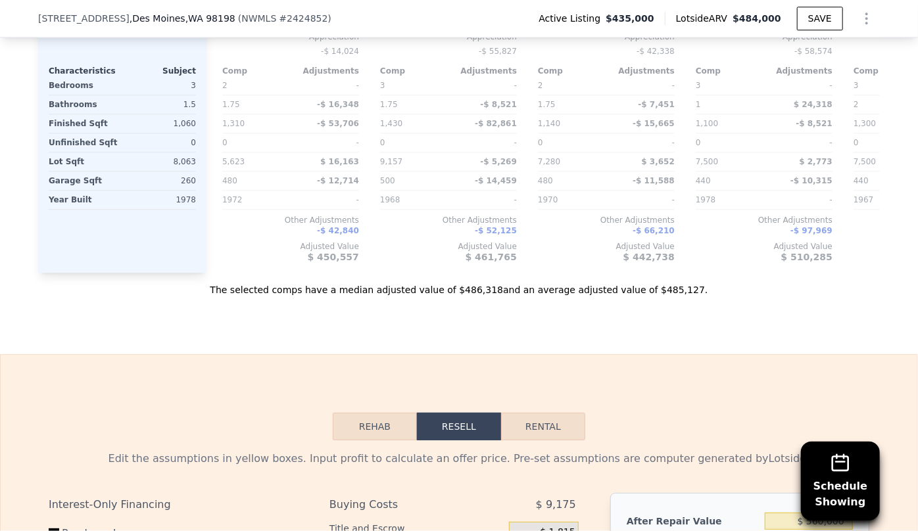
scroll to position [1688, 0]
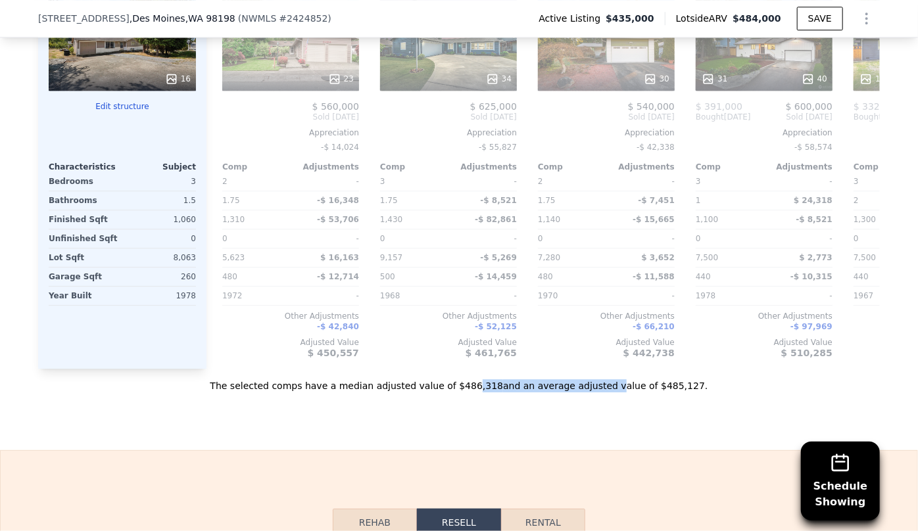
drag, startPoint x: 583, startPoint y: 301, endPoint x: 473, endPoint y: 298, distance: 109.9
click at [473, 369] on div "The selected comps have a median adjusted value of $486,318 and an average adju…" at bounding box center [459, 381] width 842 height 24
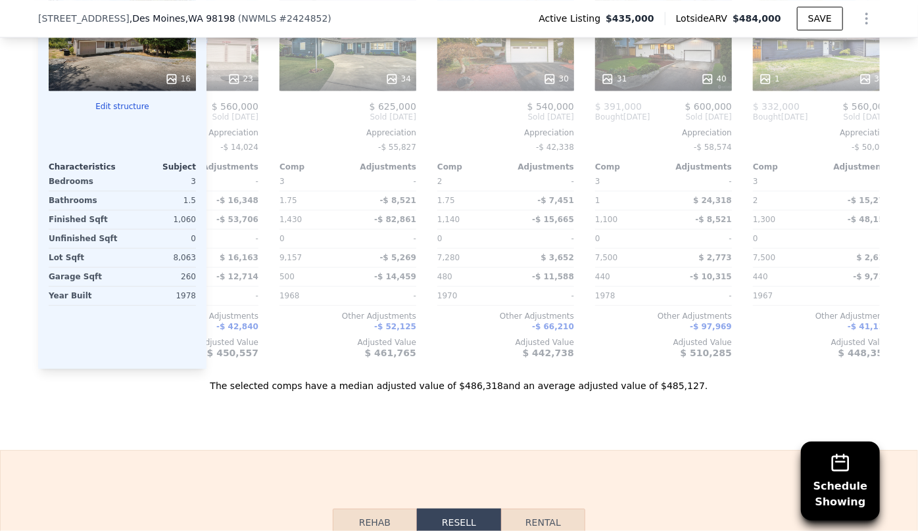
scroll to position [0, 0]
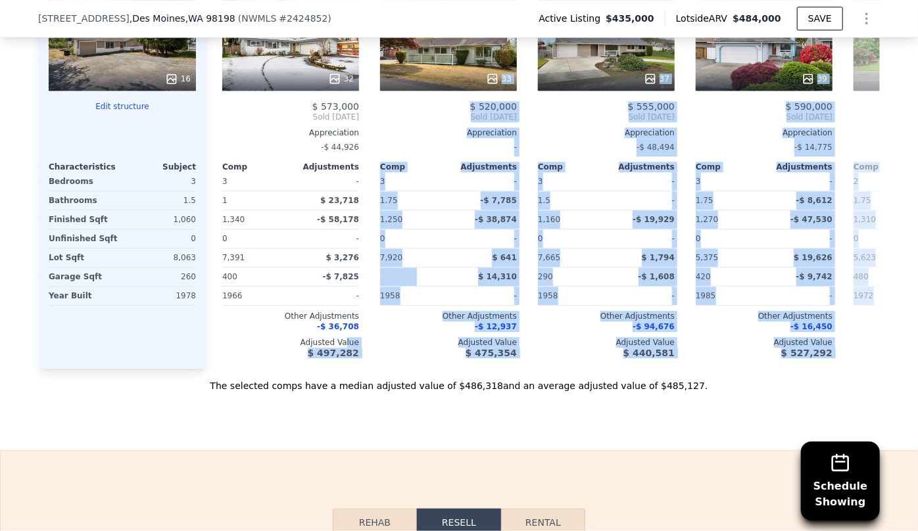
drag, startPoint x: 667, startPoint y: 289, endPoint x: 343, endPoint y: 258, distance: 326.3
click at [343, 258] on div "Comp D ( 0.47 miles) [STREET_ADDRESS] # 2328647 32 $ 573,000 Sold [DATE] Apprec…" at bounding box center [542, 157] width 673 height 423
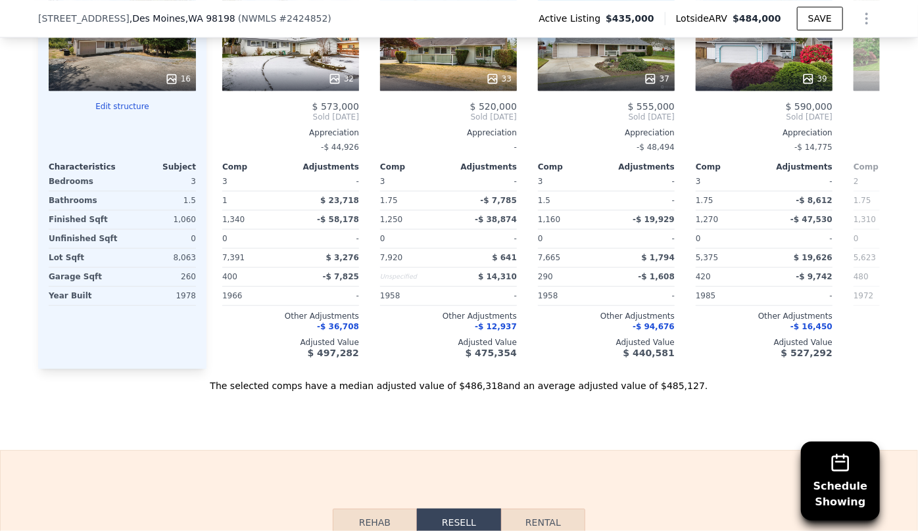
click at [488, 325] on div "Sale Comps Rental Comps Schedule Showing We found 12 sales that match your sear…" at bounding box center [459, 2] width 918 height 898
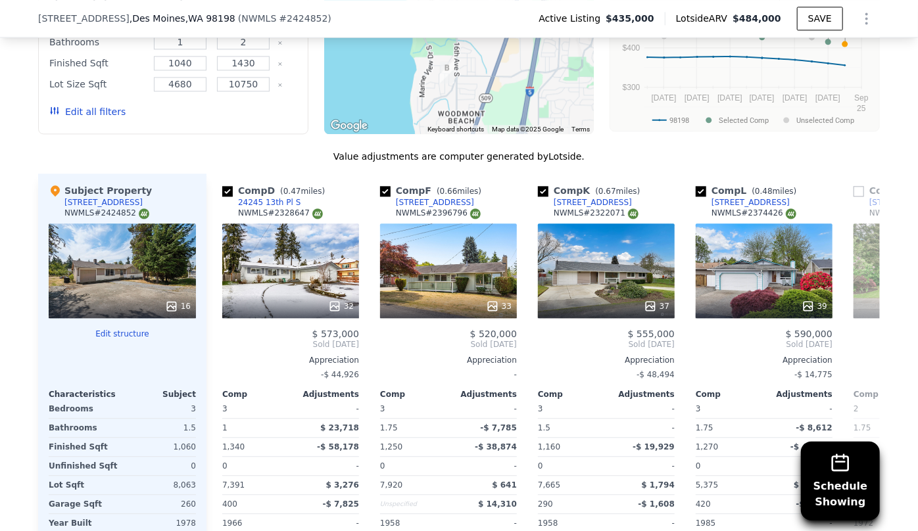
scroll to position [1449, 0]
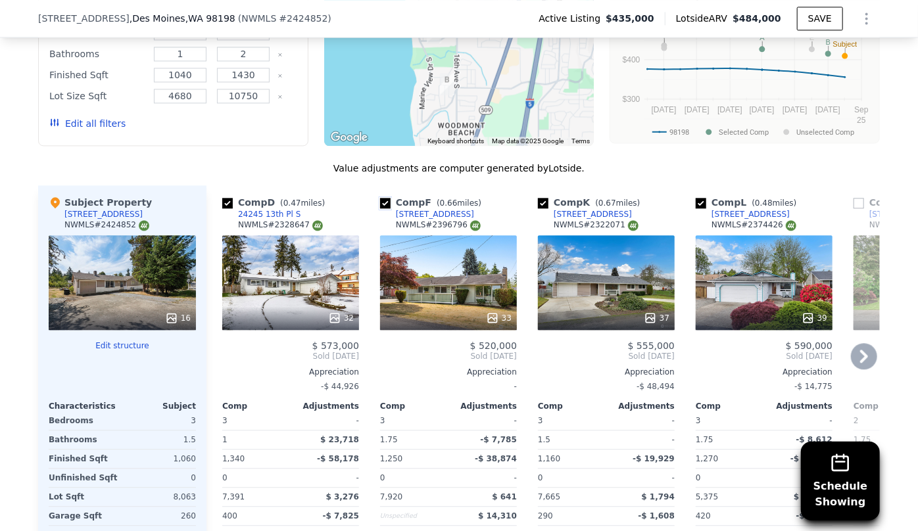
click at [380, 198] on input "checkbox" at bounding box center [385, 203] width 11 height 11
checkbox input "false"
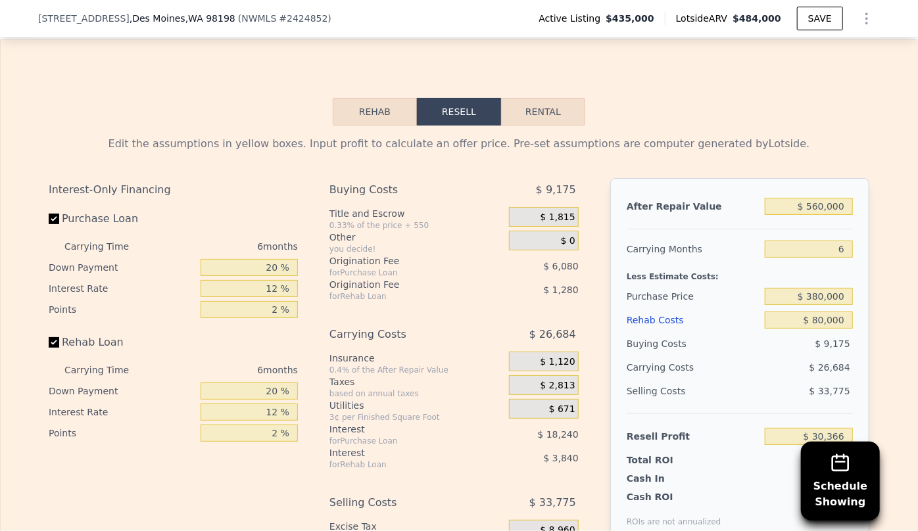
scroll to position [1986, 0]
